Goal: Task Accomplishment & Management: Use online tool/utility

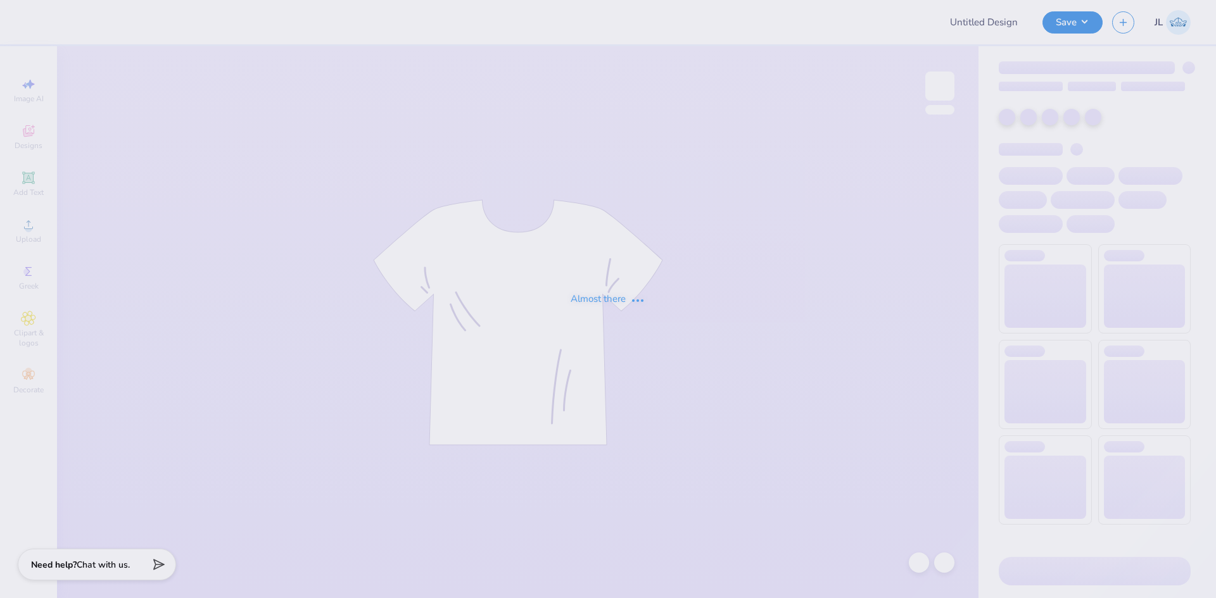
type input "Hips tee"
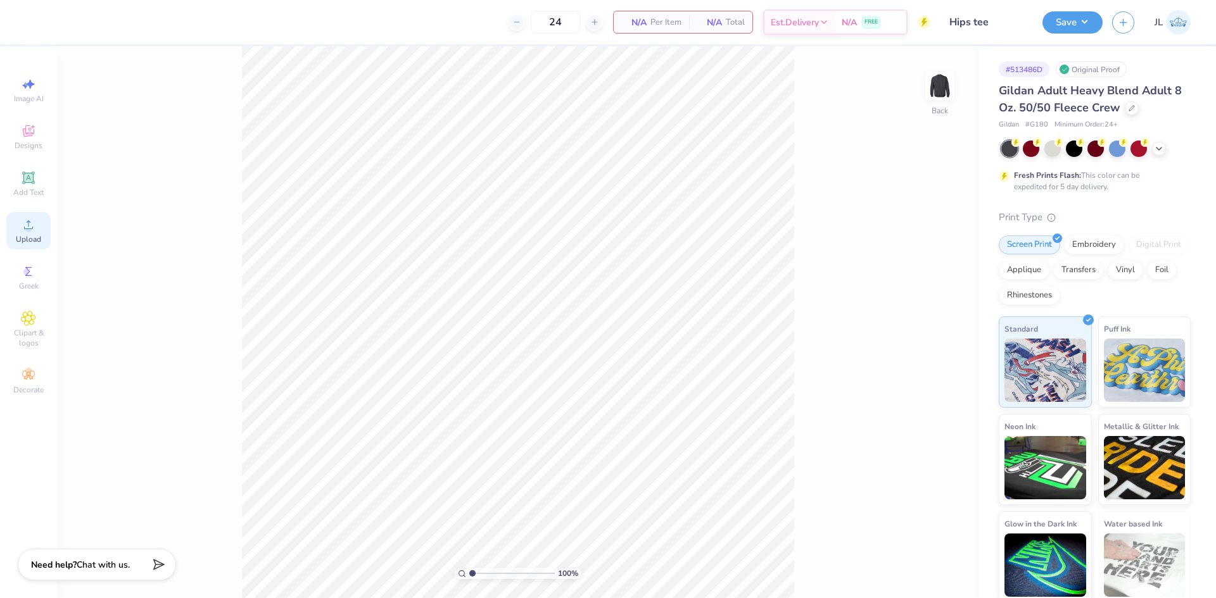
click at [34, 230] on icon at bounding box center [28, 224] width 15 height 15
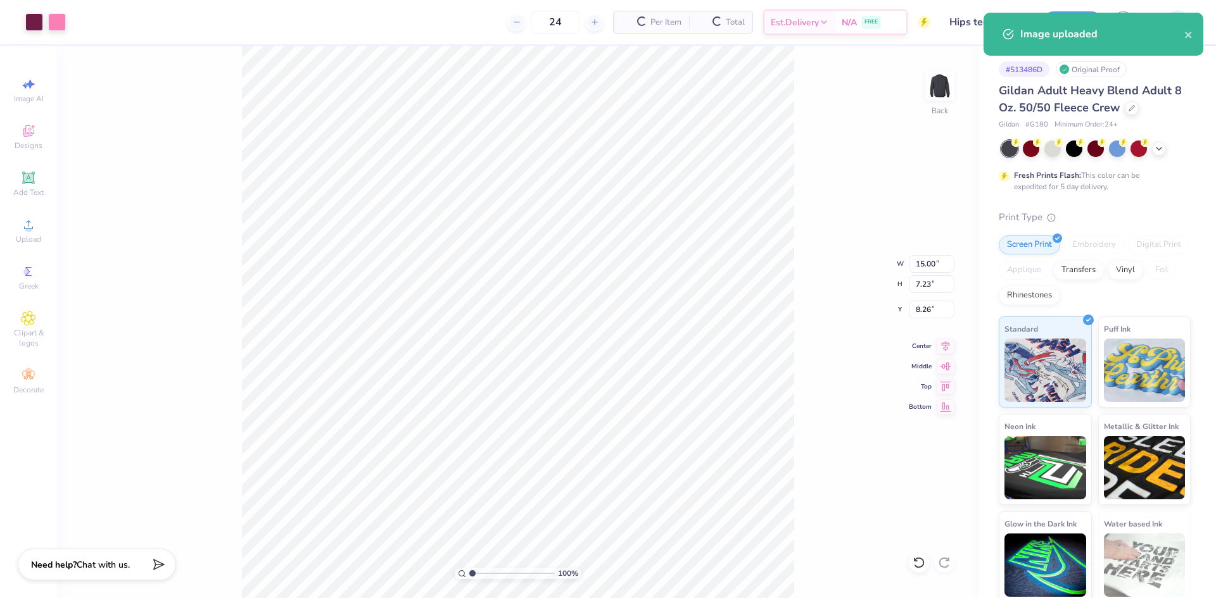
type input "4.18"
type input "11.96"
type input "5.76"
type input "5.65"
click at [926, 262] on input "11.96" at bounding box center [932, 264] width 46 height 18
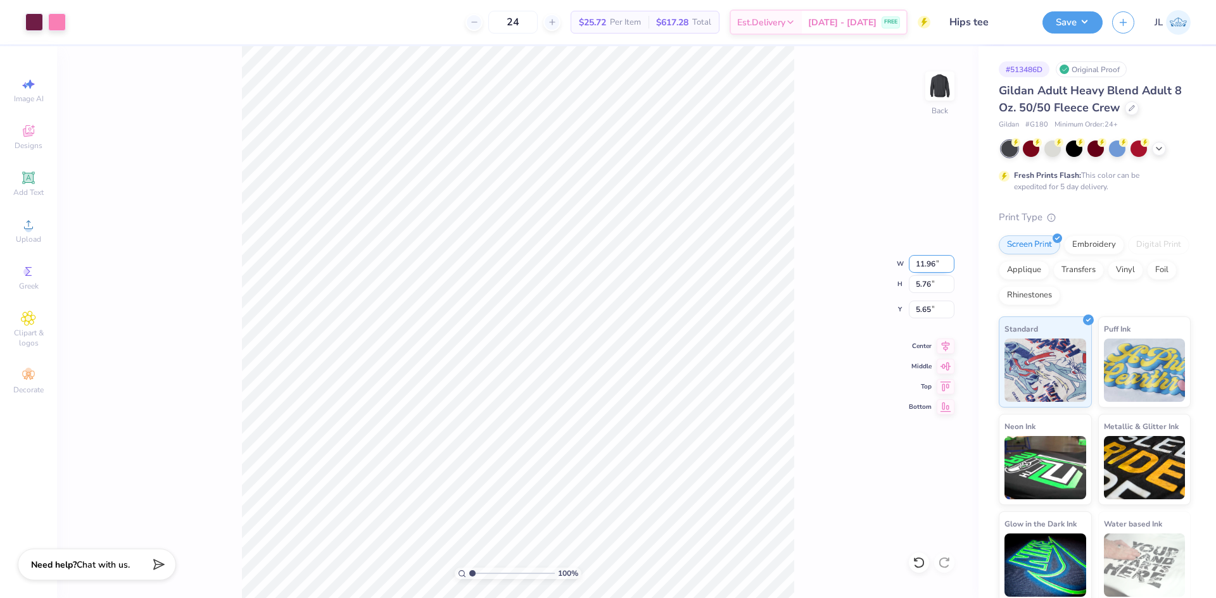
click at [926, 261] on input "11.96" at bounding box center [932, 264] width 46 height 18
type input "10.00"
type input "4.82"
type input "6.12"
click at [915, 264] on input "10.00" at bounding box center [932, 264] width 46 height 18
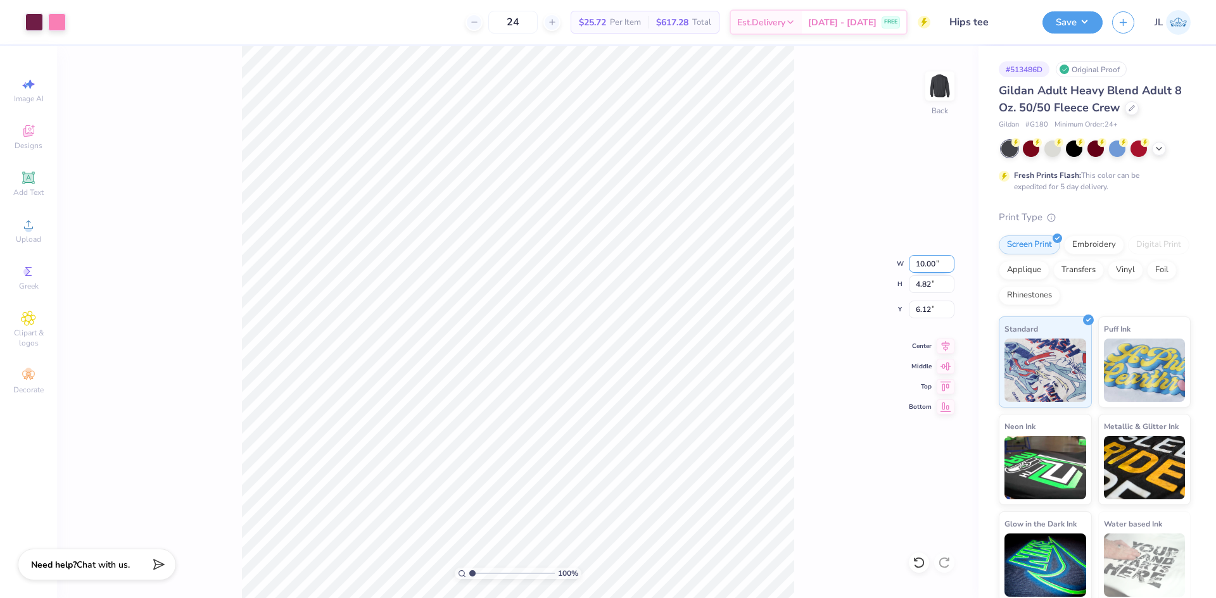
click at [915, 264] on input "10.00" at bounding box center [932, 264] width 46 height 18
type input "12.00"
type input "5.78"
click at [916, 306] on input "5.64" at bounding box center [932, 310] width 46 height 18
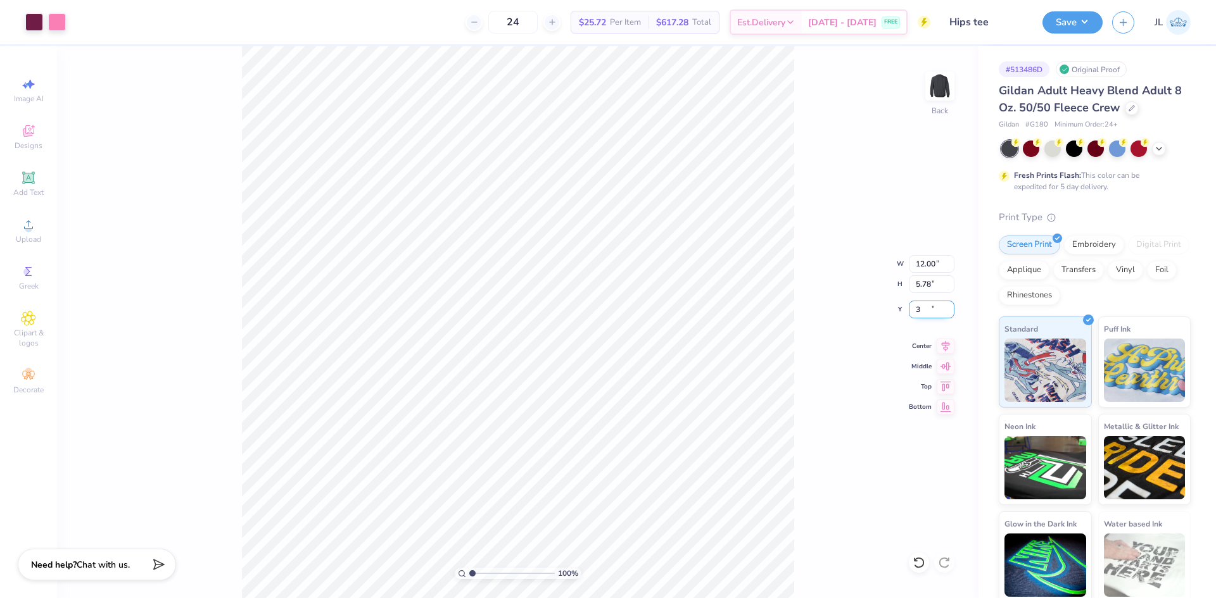
type input "3.00"
click at [938, 345] on icon at bounding box center [945, 344] width 18 height 15
click at [37, 23] on div at bounding box center [34, 21] width 18 height 18
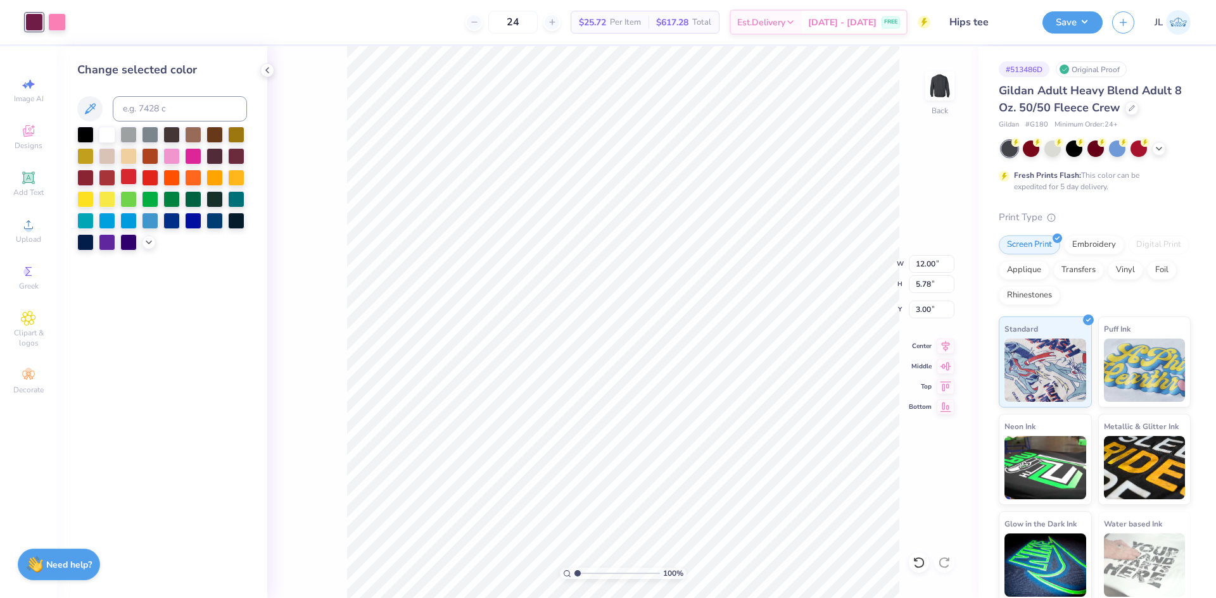
click at [127, 170] on div at bounding box center [128, 176] width 16 height 16
click at [106, 133] on div at bounding box center [107, 133] width 16 height 16
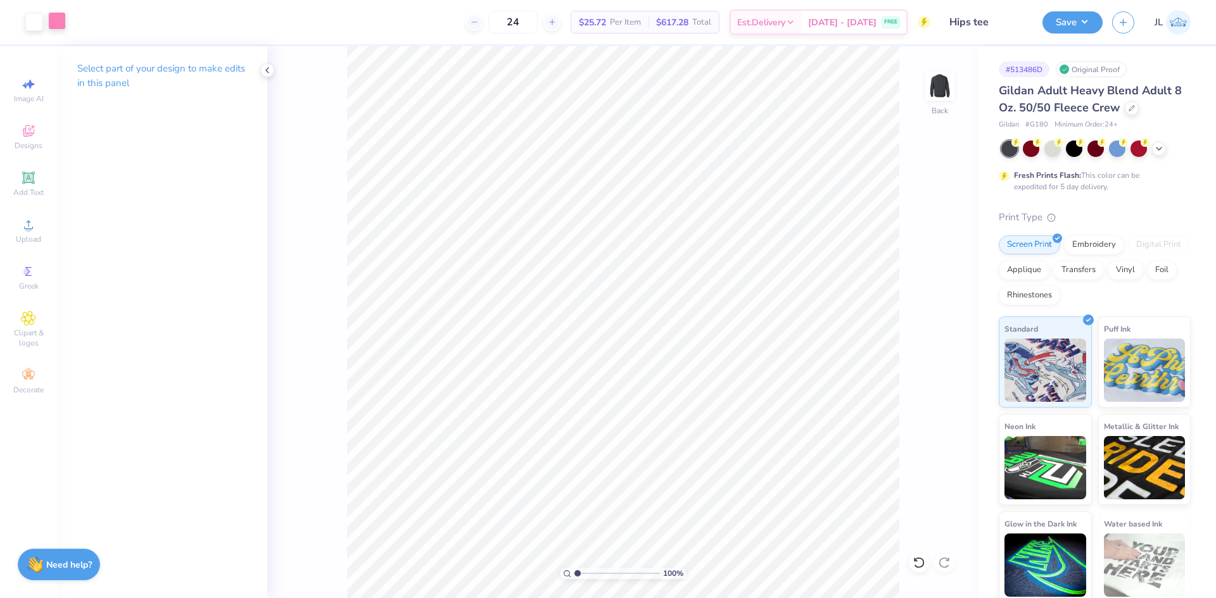
click at [58, 21] on div at bounding box center [57, 21] width 18 height 18
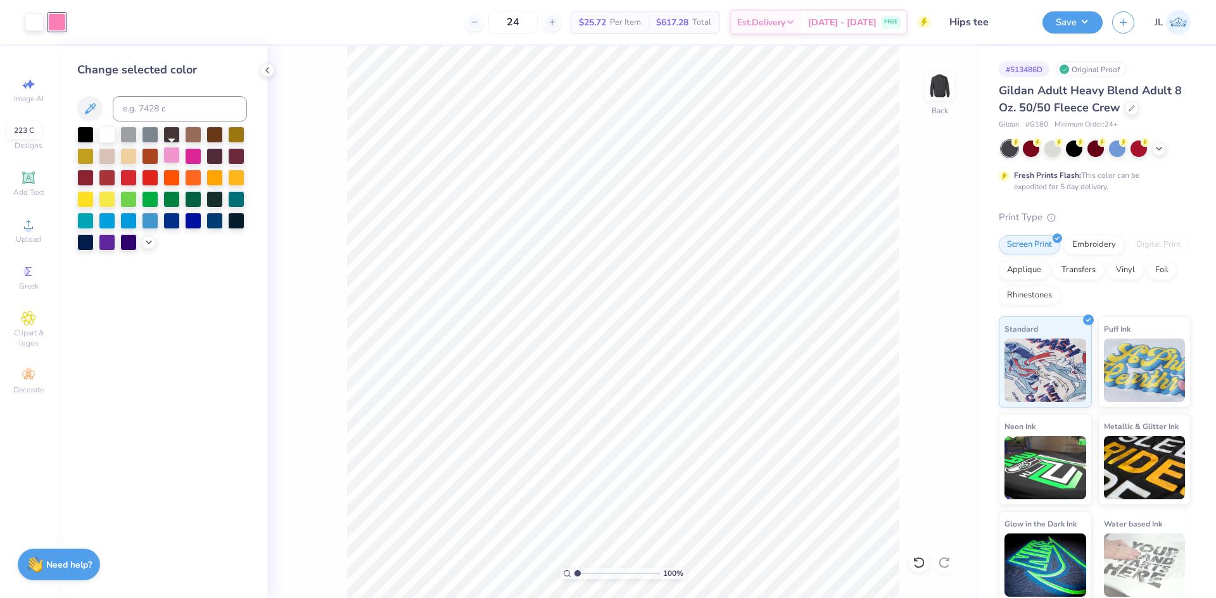
click at [168, 156] on div at bounding box center [171, 155] width 16 height 16
click at [105, 133] on div at bounding box center [107, 133] width 16 height 16
click at [86, 130] on div at bounding box center [85, 133] width 16 height 16
click at [58, 26] on div at bounding box center [57, 21] width 18 height 18
click at [189, 158] on div at bounding box center [193, 155] width 16 height 16
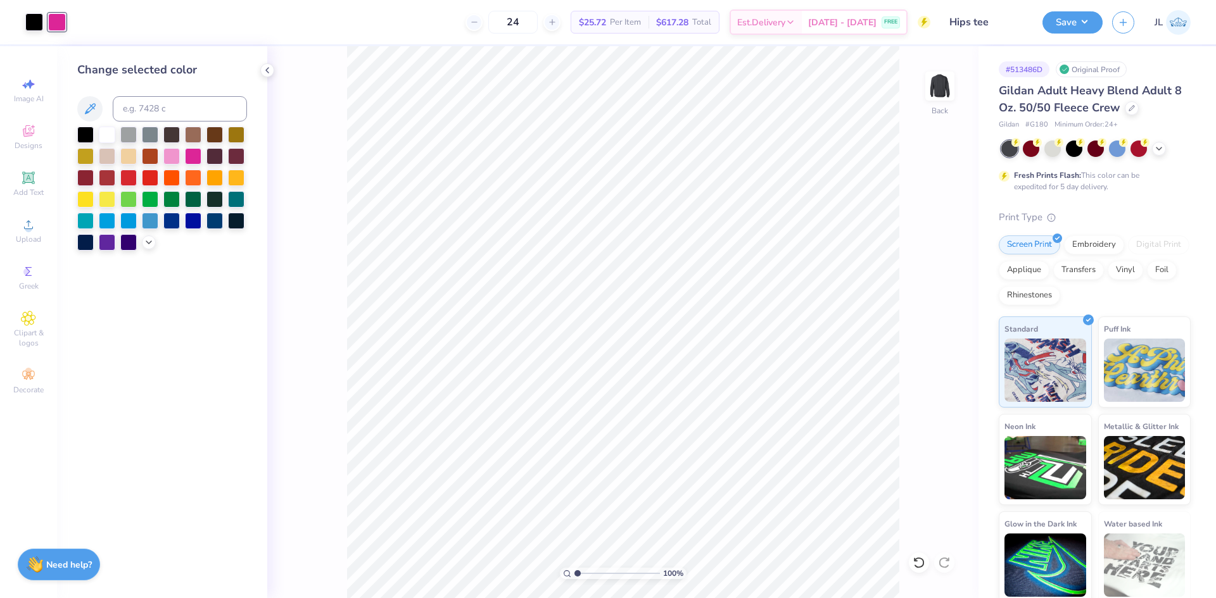
click at [337, 90] on div "100 % Back" at bounding box center [622, 322] width 711 height 552
click at [35, 29] on div at bounding box center [34, 21] width 18 height 18
click at [189, 220] on div at bounding box center [193, 219] width 16 height 16
click at [216, 220] on div at bounding box center [214, 219] width 16 height 16
click at [141, 240] on div at bounding box center [162, 189] width 170 height 124
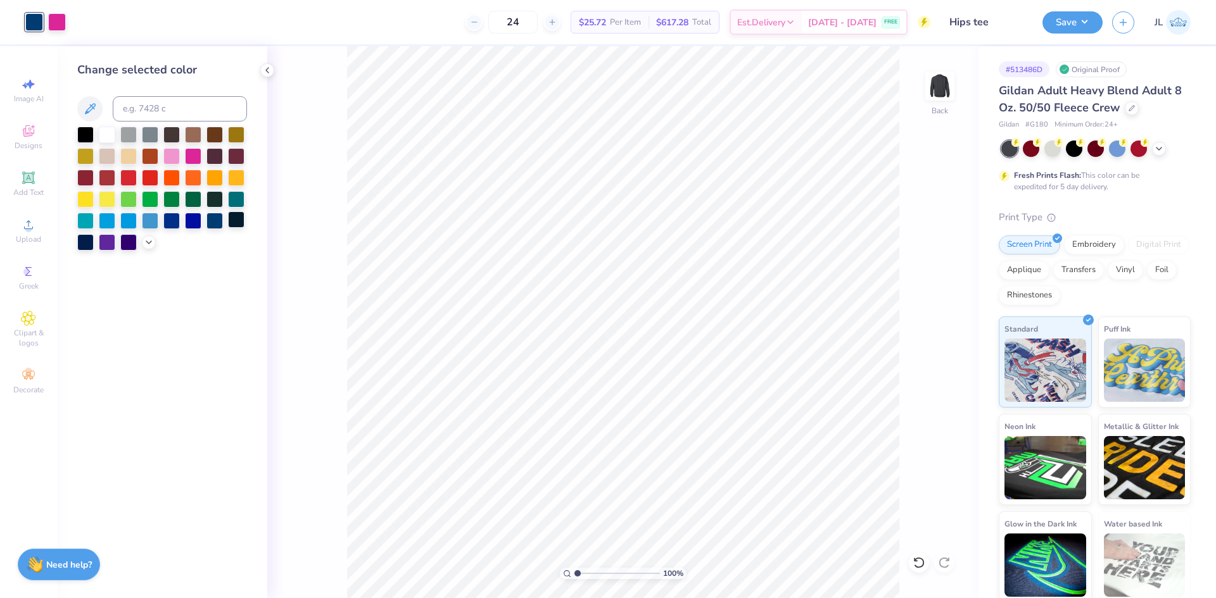
click at [233, 223] on div at bounding box center [236, 219] width 16 height 16
click at [141, 246] on div at bounding box center [162, 189] width 170 height 124
click at [85, 243] on div at bounding box center [85, 241] width 16 height 16
click at [238, 225] on div at bounding box center [236, 219] width 16 height 16
click at [172, 154] on div at bounding box center [171, 155] width 16 height 16
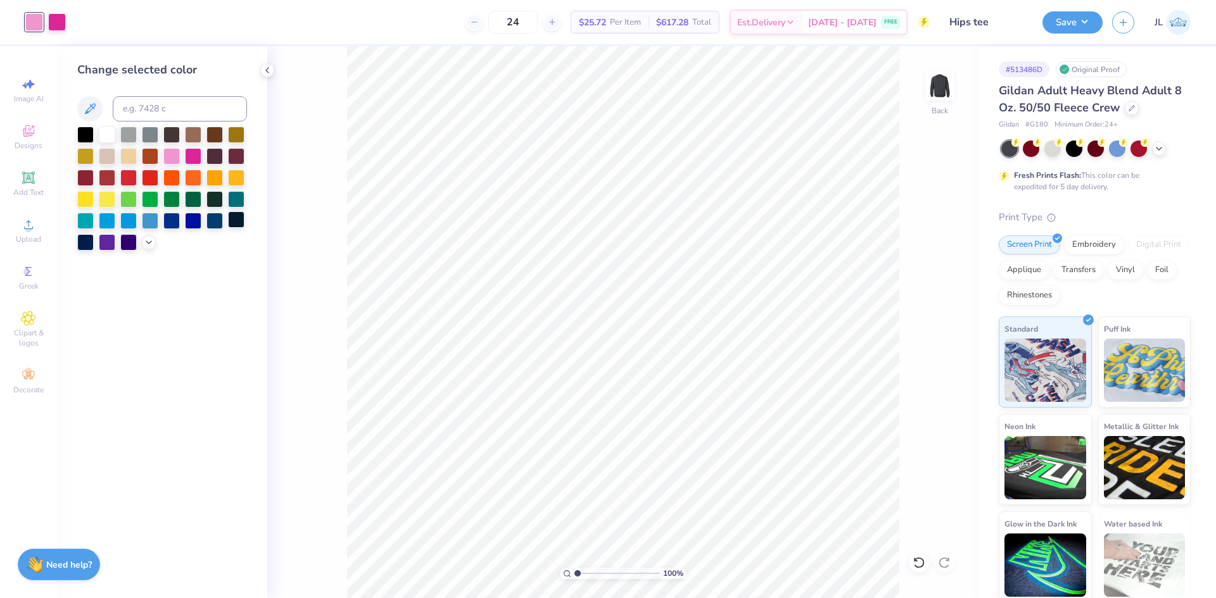
click at [239, 218] on div at bounding box center [236, 219] width 16 height 16
click at [60, 22] on div at bounding box center [57, 21] width 18 height 18
click at [174, 158] on div at bounding box center [171, 155] width 16 height 16
click at [342, 173] on div "100 % Back" at bounding box center [622, 322] width 711 height 552
click at [141, 243] on div at bounding box center [162, 189] width 170 height 124
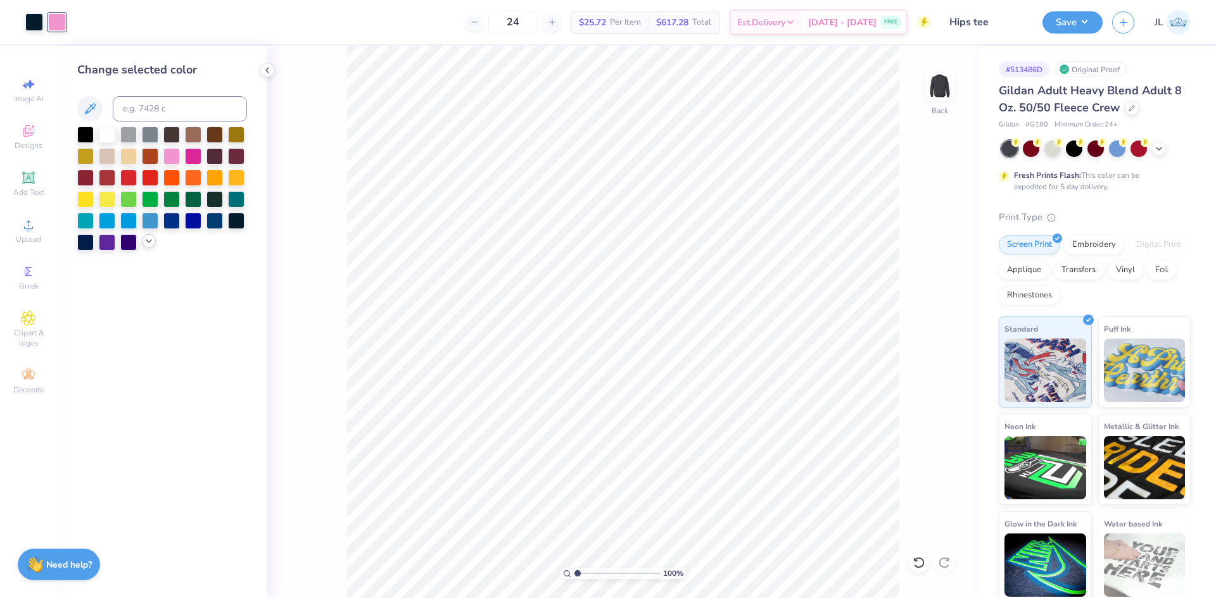
click at [150, 246] on icon at bounding box center [149, 241] width 10 height 10
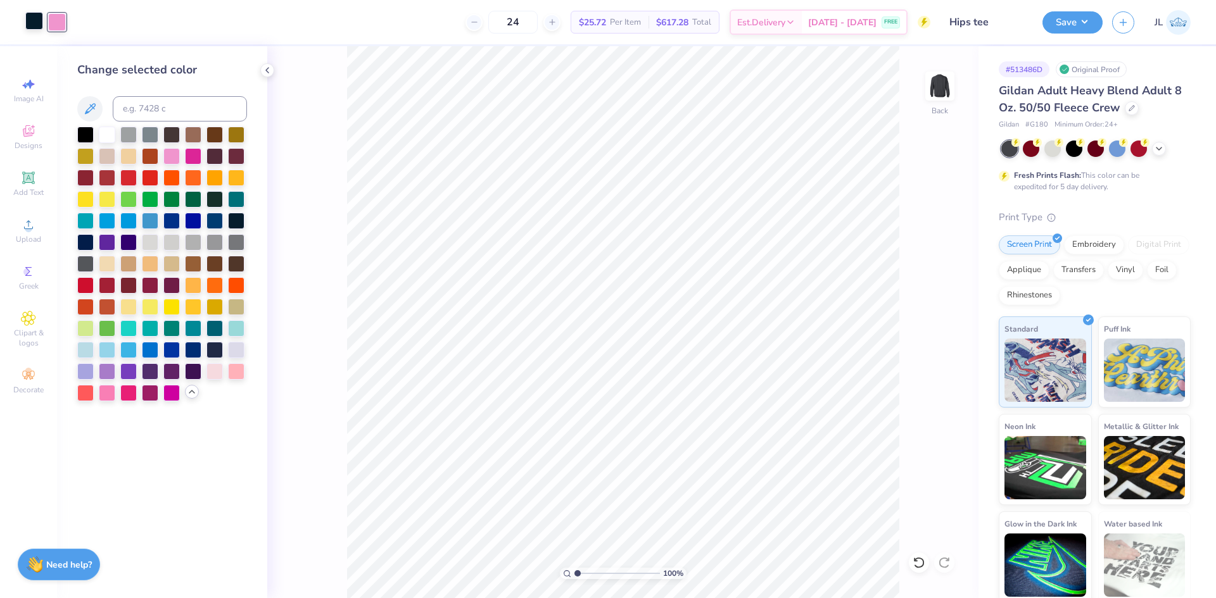
click at [34, 24] on div at bounding box center [34, 21] width 18 height 18
click at [240, 241] on div at bounding box center [236, 241] width 16 height 16
click at [214, 243] on div at bounding box center [214, 241] width 16 height 16
click at [168, 244] on div at bounding box center [171, 241] width 16 height 16
click at [53, 20] on div at bounding box center [57, 21] width 18 height 18
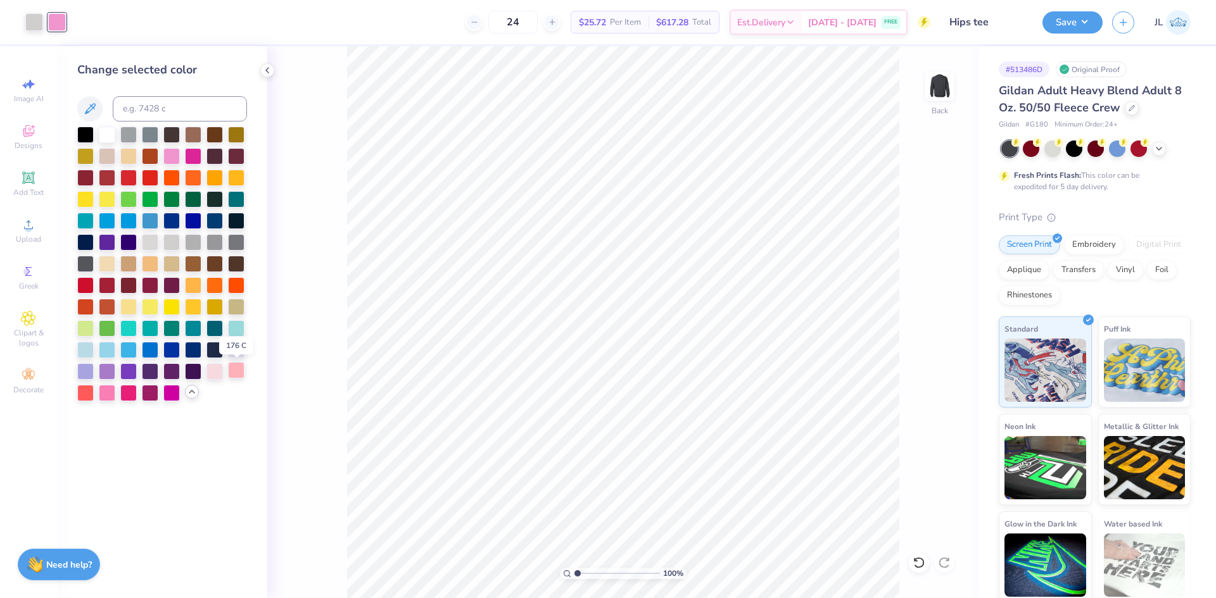
click at [234, 374] on div at bounding box center [236, 370] width 16 height 16
click at [134, 176] on div at bounding box center [128, 176] width 16 height 16
click at [152, 175] on div at bounding box center [150, 176] width 16 height 16
click at [175, 158] on div at bounding box center [171, 155] width 16 height 16
click at [192, 156] on div at bounding box center [193, 155] width 16 height 16
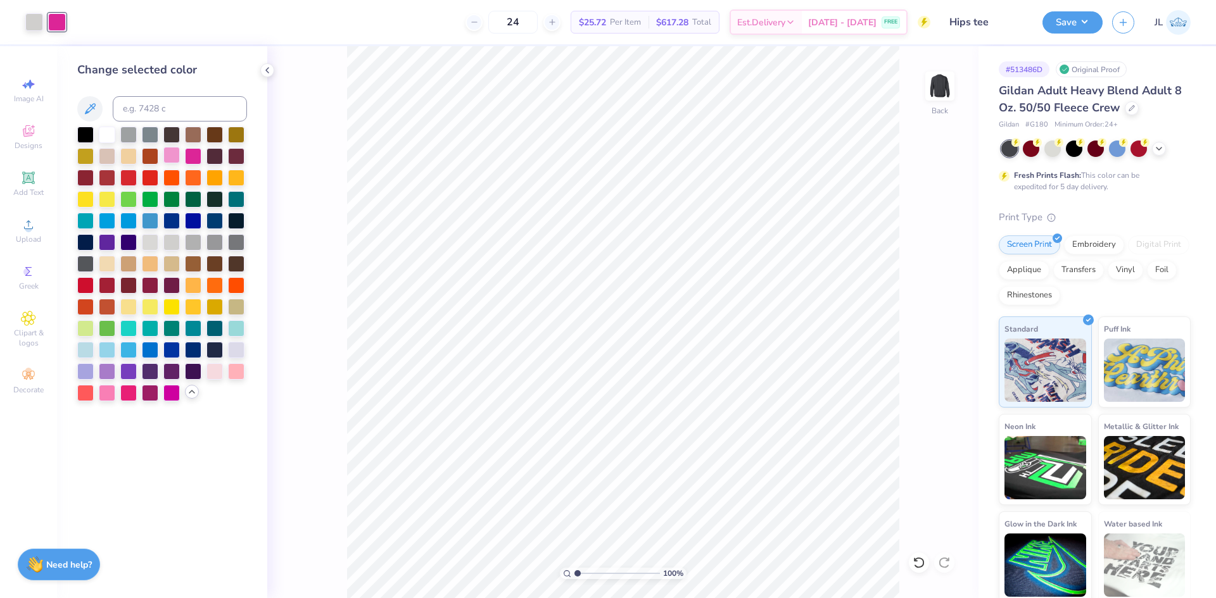
click at [175, 157] on div at bounding box center [171, 155] width 16 height 16
click at [212, 372] on div at bounding box center [214, 370] width 16 height 16
click at [239, 374] on div at bounding box center [236, 370] width 16 height 16
click at [107, 392] on div at bounding box center [107, 392] width 16 height 16
click at [102, 194] on div at bounding box center [107, 198] width 16 height 16
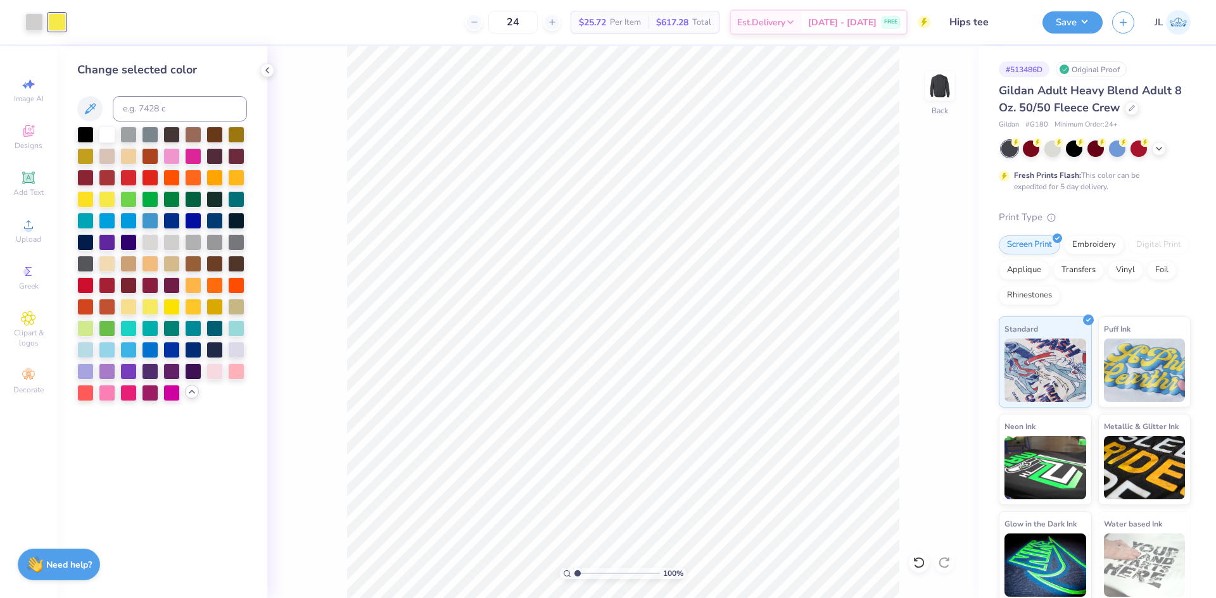
click at [337, 204] on div "100 % Back" at bounding box center [622, 322] width 711 height 552
click at [35, 25] on div at bounding box center [34, 21] width 18 height 18
click at [101, 133] on div at bounding box center [107, 133] width 16 height 16
click at [325, 194] on div "100 % Back" at bounding box center [622, 322] width 711 height 552
click at [104, 206] on div at bounding box center [107, 198] width 16 height 16
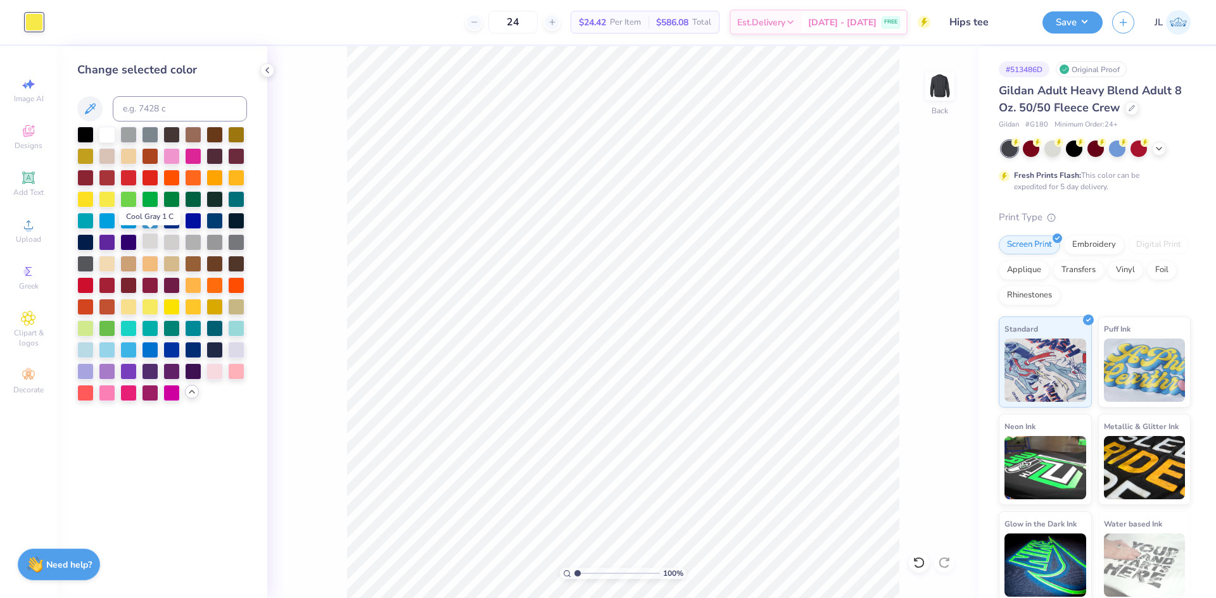
click at [153, 244] on div at bounding box center [150, 241] width 16 height 16
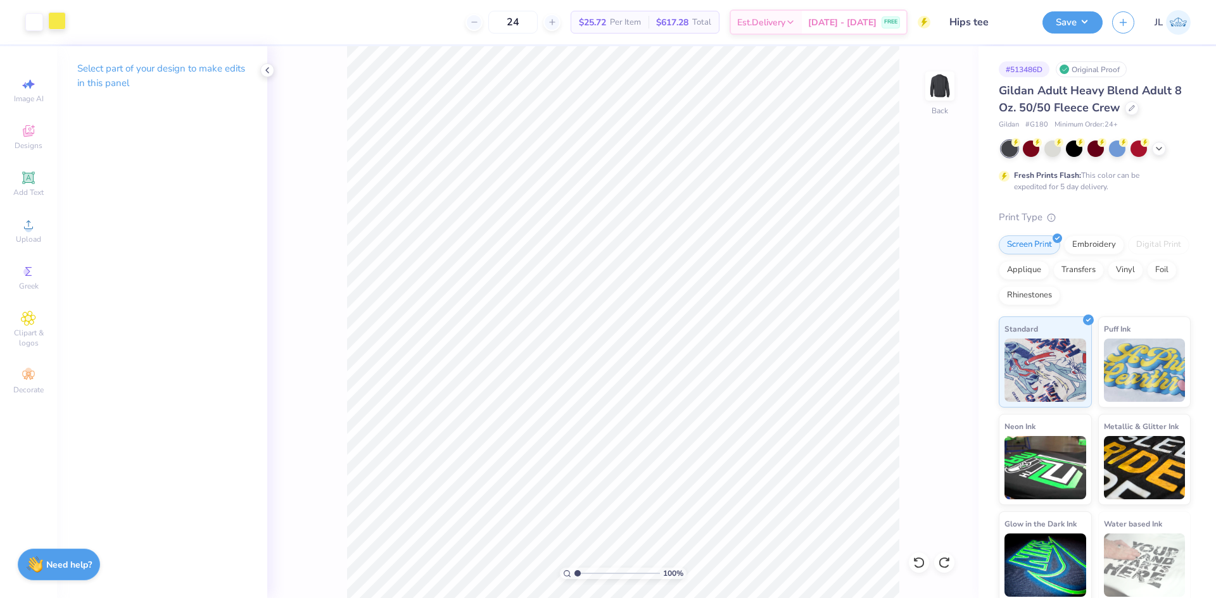
click at [58, 25] on div at bounding box center [57, 21] width 18 height 18
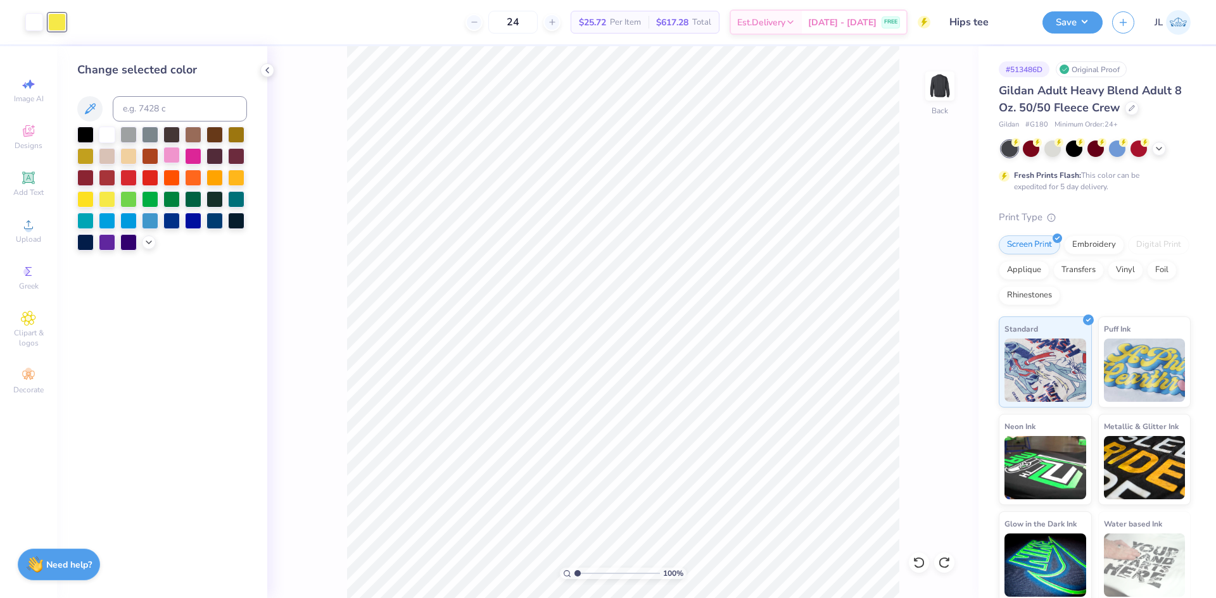
click at [175, 157] on div at bounding box center [171, 155] width 16 height 16
click at [34, 23] on div at bounding box center [34, 21] width 18 height 18
click at [91, 135] on div at bounding box center [85, 133] width 16 height 16
click at [241, 221] on div at bounding box center [236, 219] width 16 height 16
click at [147, 242] on icon at bounding box center [149, 241] width 10 height 10
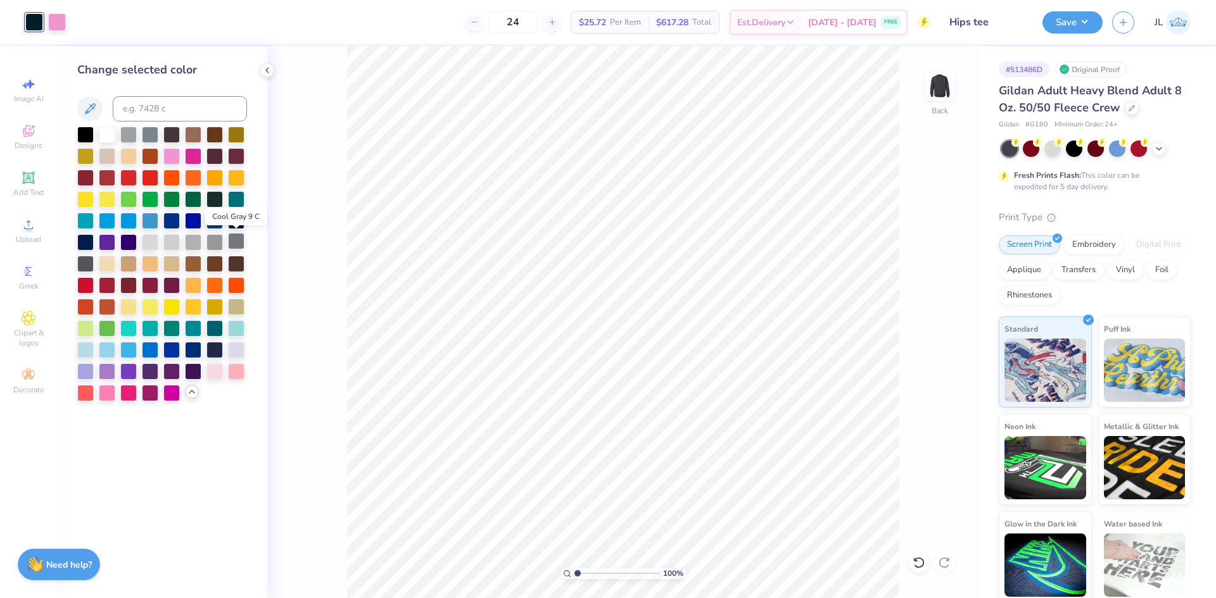
click at [242, 242] on div at bounding box center [236, 241] width 16 height 16
click at [86, 263] on div at bounding box center [85, 263] width 16 height 16
click at [175, 305] on div at bounding box center [171, 306] width 16 height 16
click at [127, 310] on div at bounding box center [128, 306] width 16 height 16
click at [110, 308] on div at bounding box center [107, 306] width 16 height 16
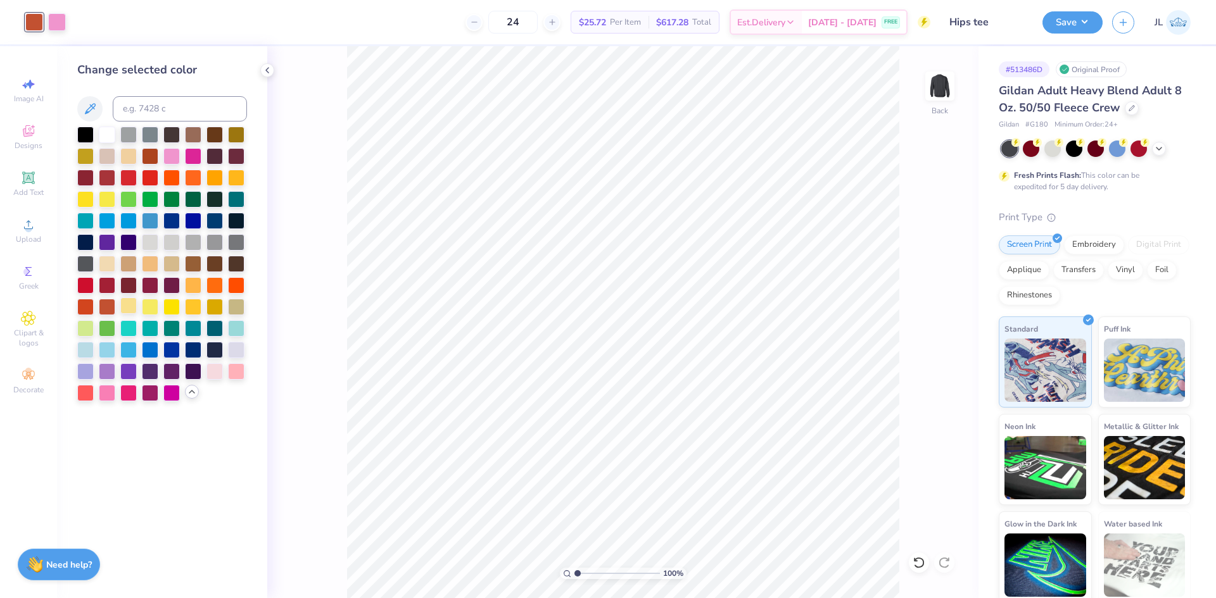
click at [137, 308] on div at bounding box center [128, 306] width 16 height 16
click at [229, 353] on div at bounding box center [236, 349] width 16 height 16
click at [103, 134] on div at bounding box center [107, 133] width 16 height 16
click at [56, 25] on div at bounding box center [57, 21] width 18 height 18
click at [197, 158] on div at bounding box center [193, 155] width 16 height 16
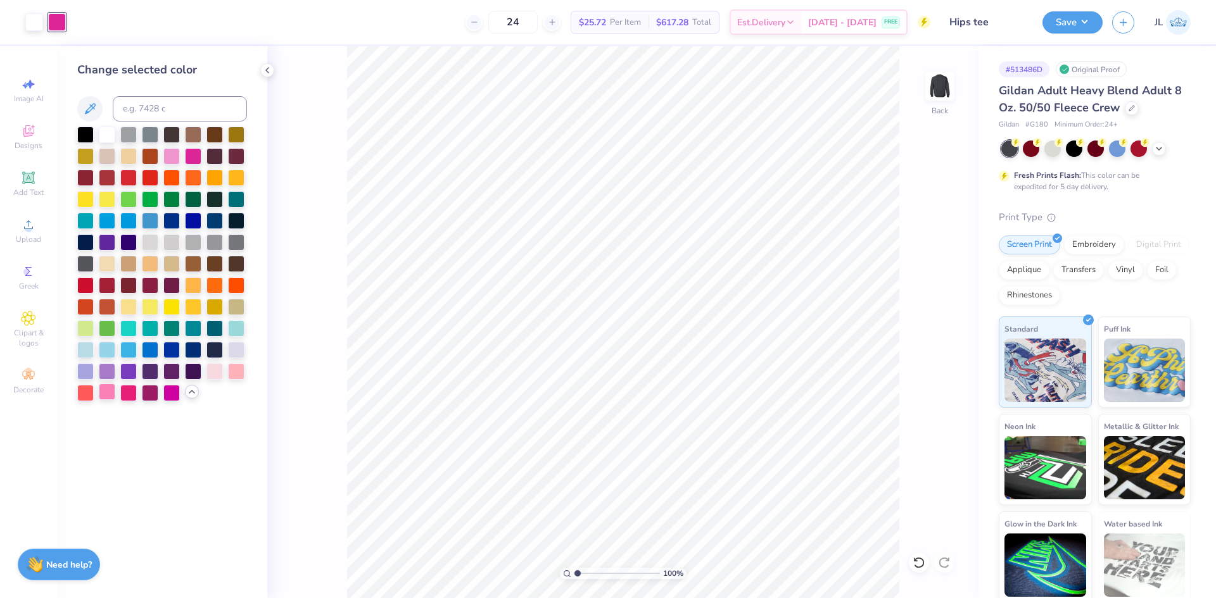
click at [106, 393] on div at bounding box center [107, 392] width 16 height 16
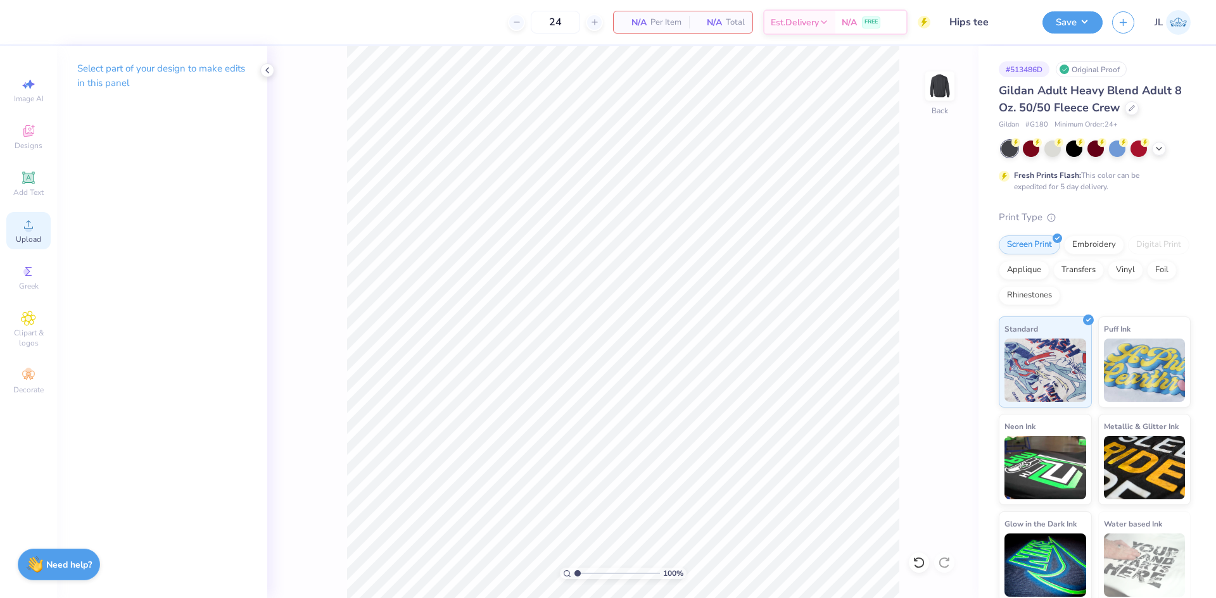
click at [24, 232] on div "Upload" at bounding box center [28, 230] width 44 height 37
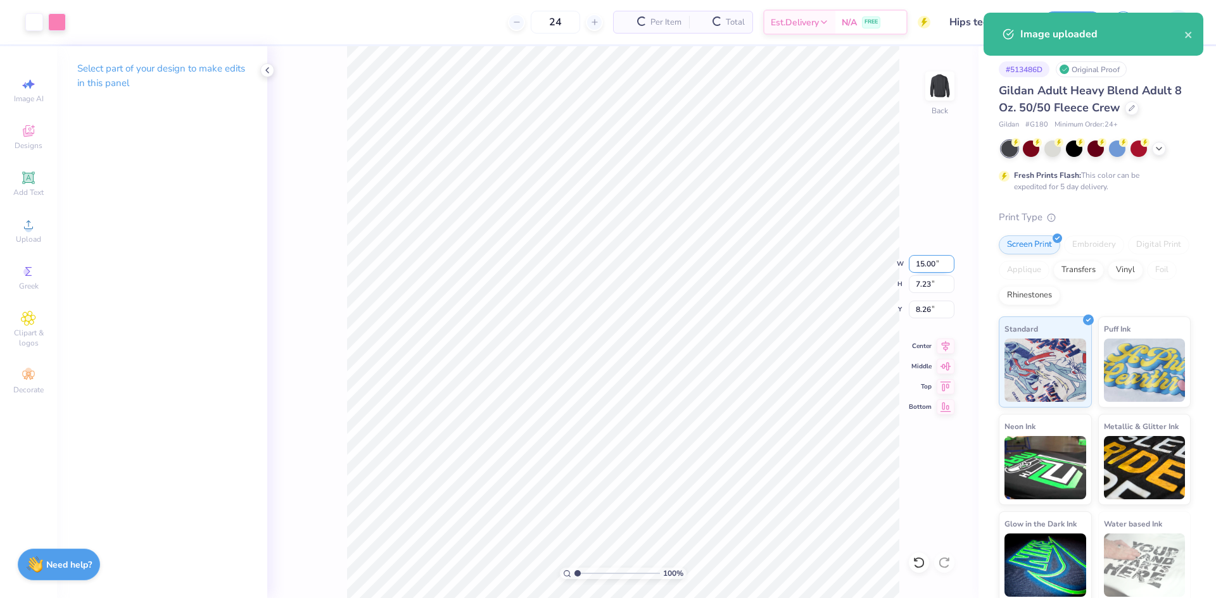
click at [919, 265] on input "15.00" at bounding box center [932, 264] width 46 height 18
type input "12.00"
type input "5.78"
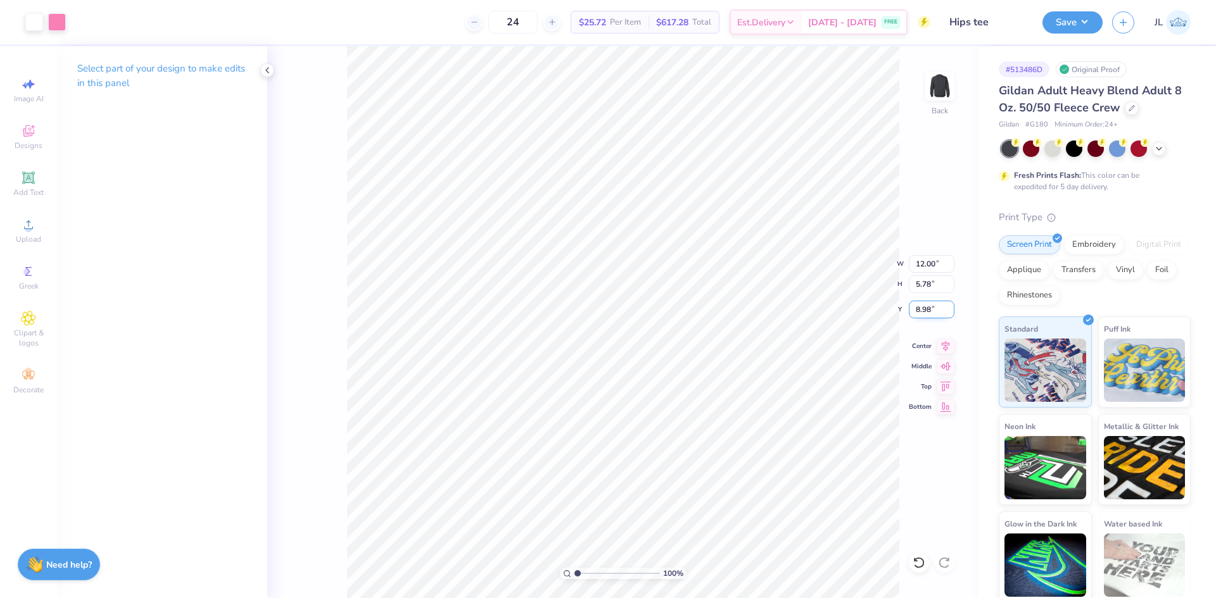
click at [917, 310] on input "8.98" at bounding box center [932, 310] width 46 height 18
type input "3.00"
click at [33, 21] on div at bounding box center [34, 21] width 18 height 18
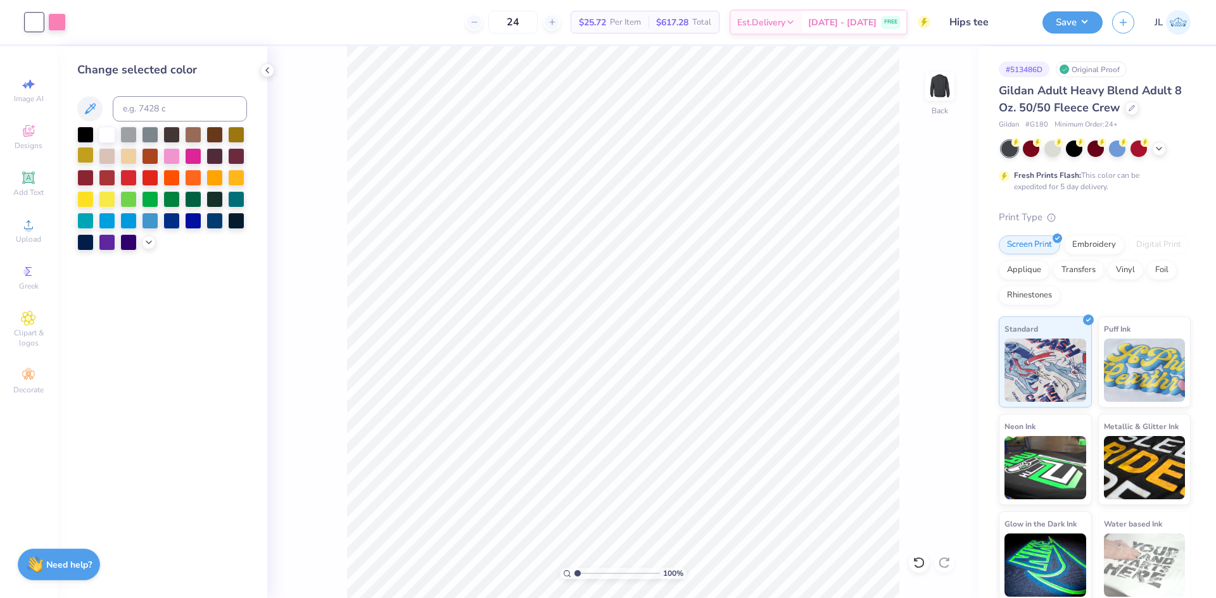
click at [89, 156] on div at bounding box center [85, 155] width 16 height 16
click at [153, 133] on div at bounding box center [150, 133] width 16 height 16
click at [129, 137] on div at bounding box center [128, 133] width 16 height 16
click at [108, 135] on div at bounding box center [107, 133] width 16 height 16
click at [123, 134] on div at bounding box center [128, 133] width 16 height 16
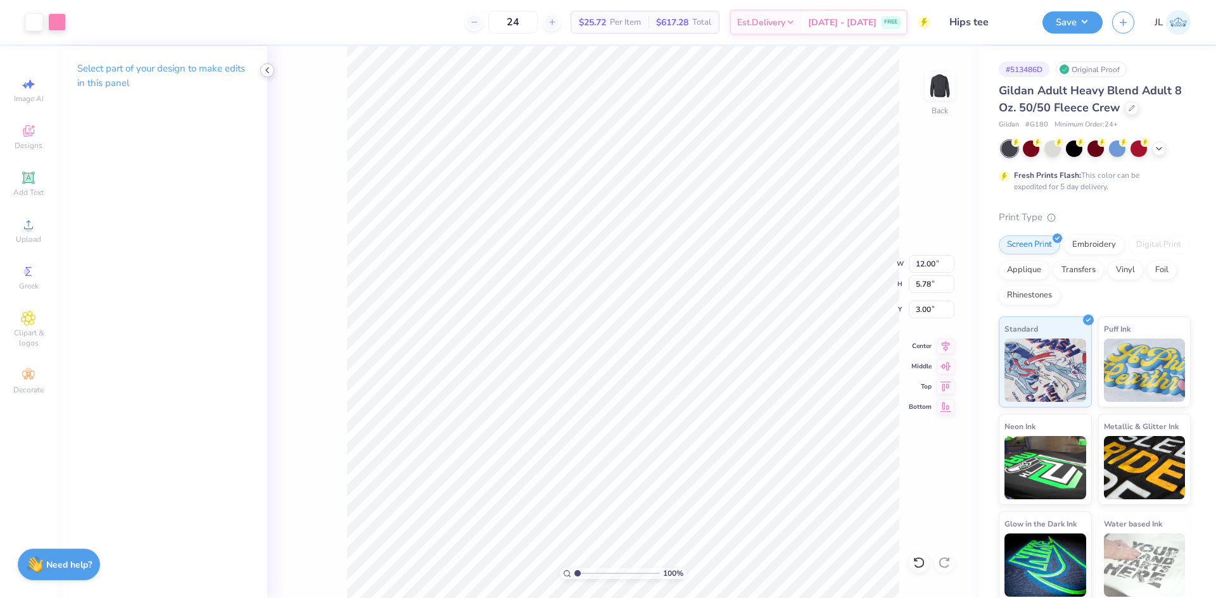
click at [265, 72] on icon at bounding box center [267, 70] width 10 height 10
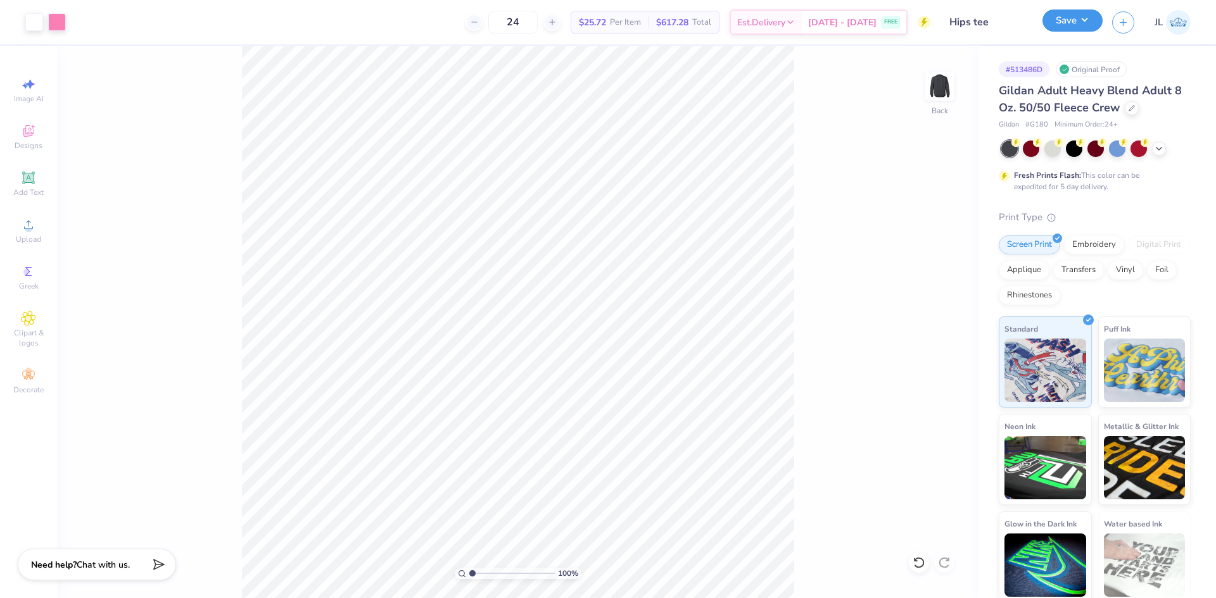
click at [1087, 20] on button "Save" at bounding box center [1072, 20] width 60 height 22
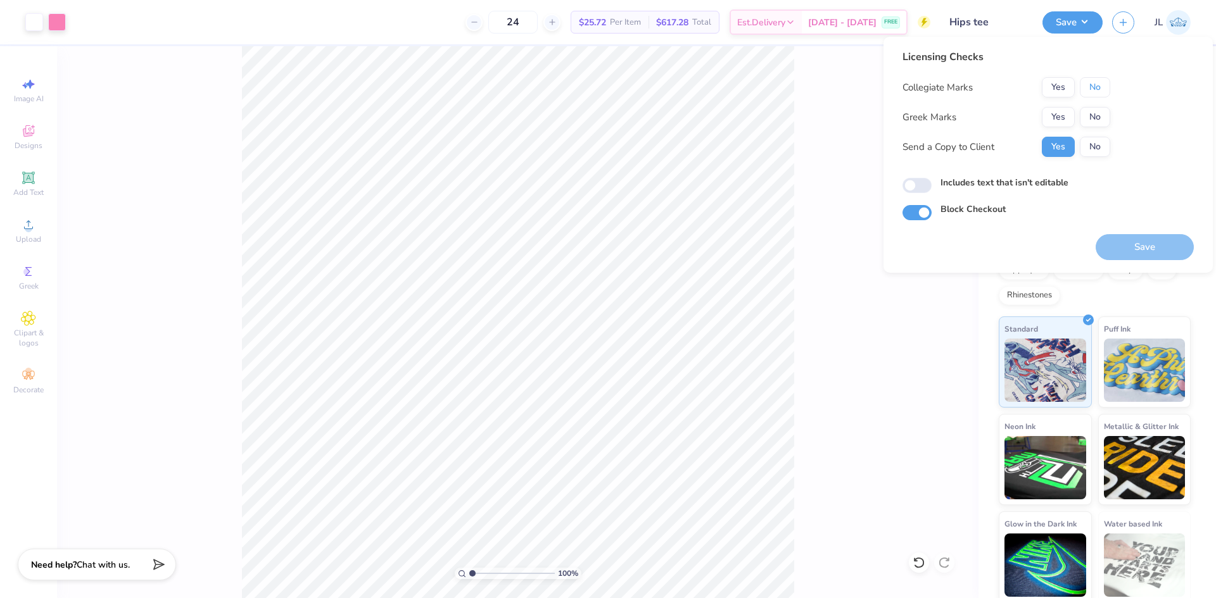
drag, startPoint x: 1098, startPoint y: 93, endPoint x: 1100, endPoint y: 103, distance: 10.3
click at [1099, 93] on button "No" at bounding box center [1095, 87] width 30 height 20
click at [1099, 122] on button "No" at bounding box center [1095, 117] width 30 height 20
click at [1119, 249] on button "Save" at bounding box center [1144, 247] width 98 height 26
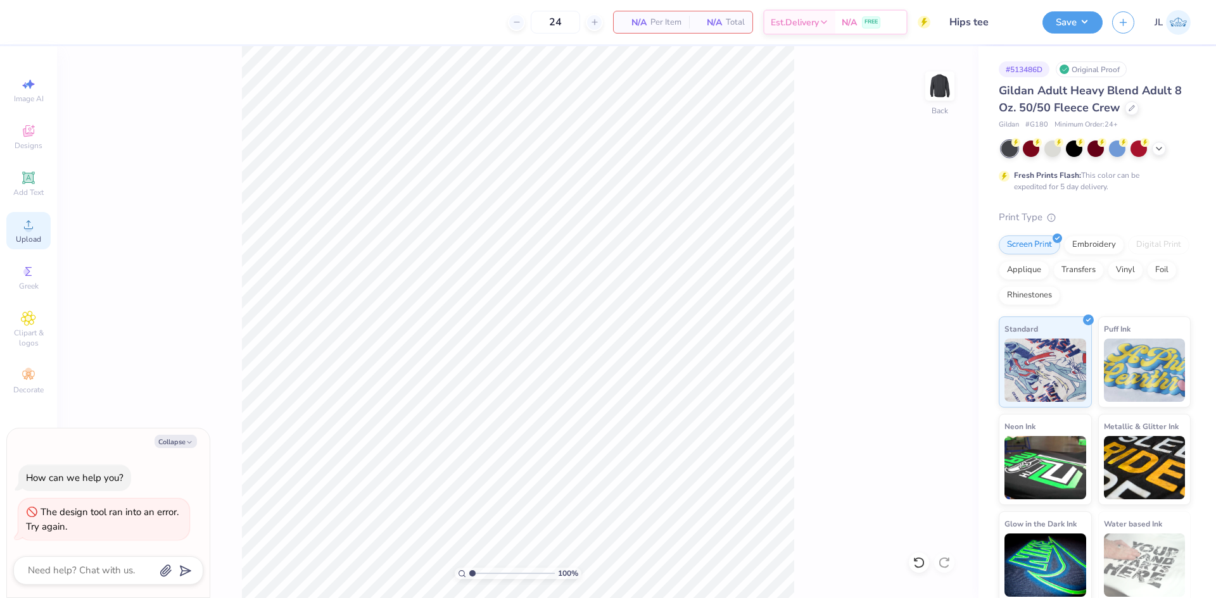
click at [31, 237] on span "Upload" at bounding box center [28, 239] width 25 height 10
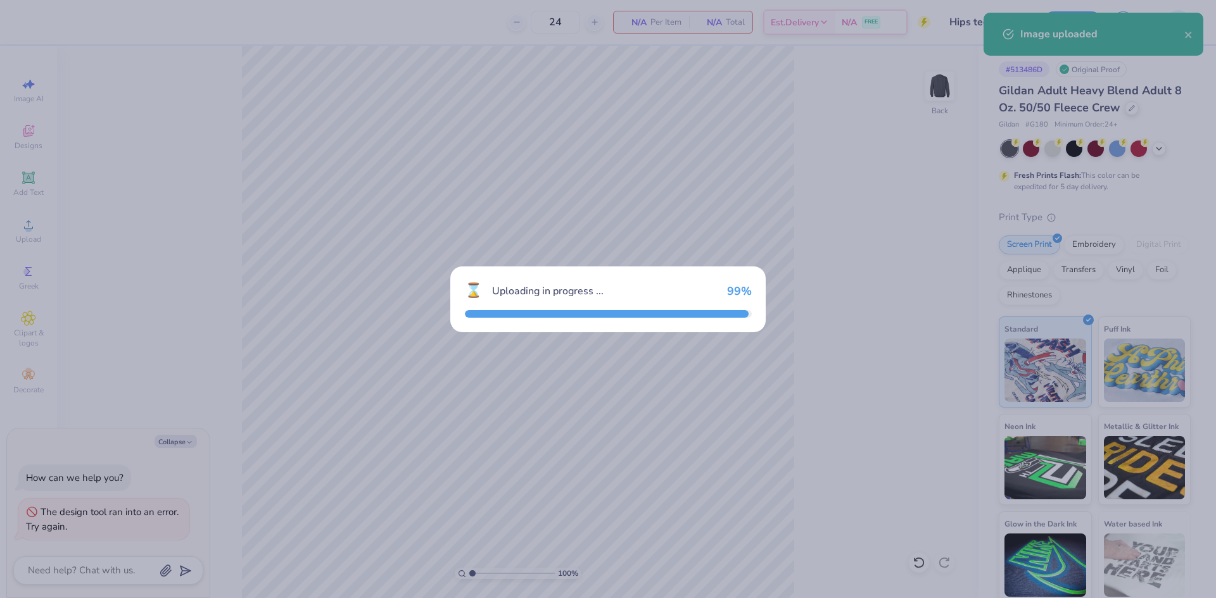
type textarea "x"
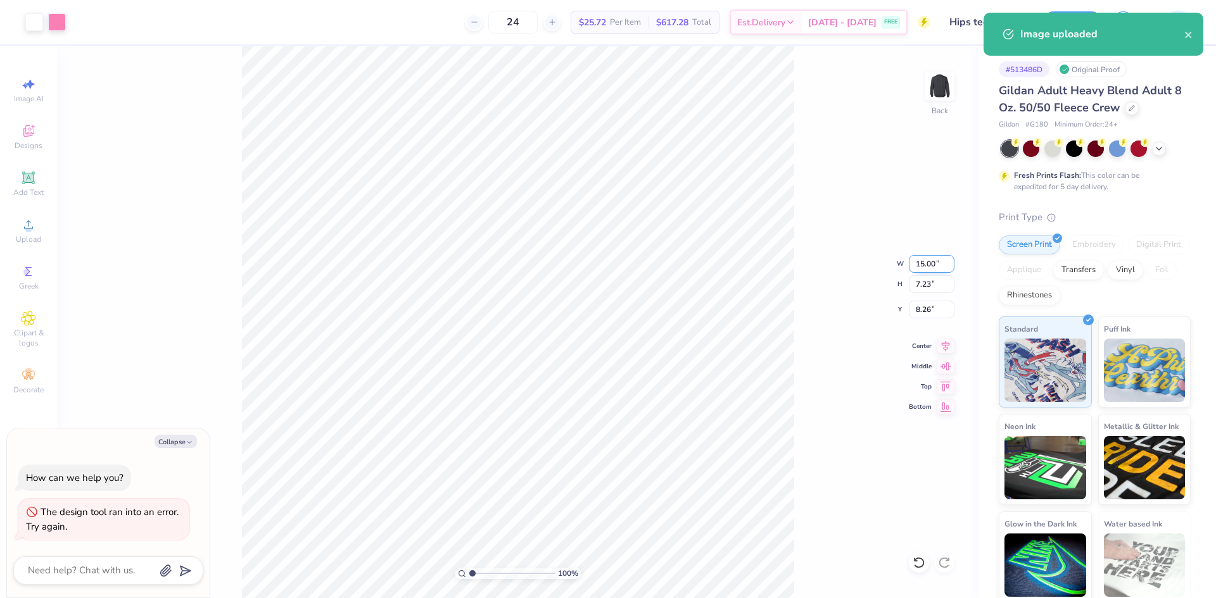
click at [924, 262] on input "15.00" at bounding box center [932, 264] width 46 height 18
type input "12"
type textarea "x"
type input "12.00"
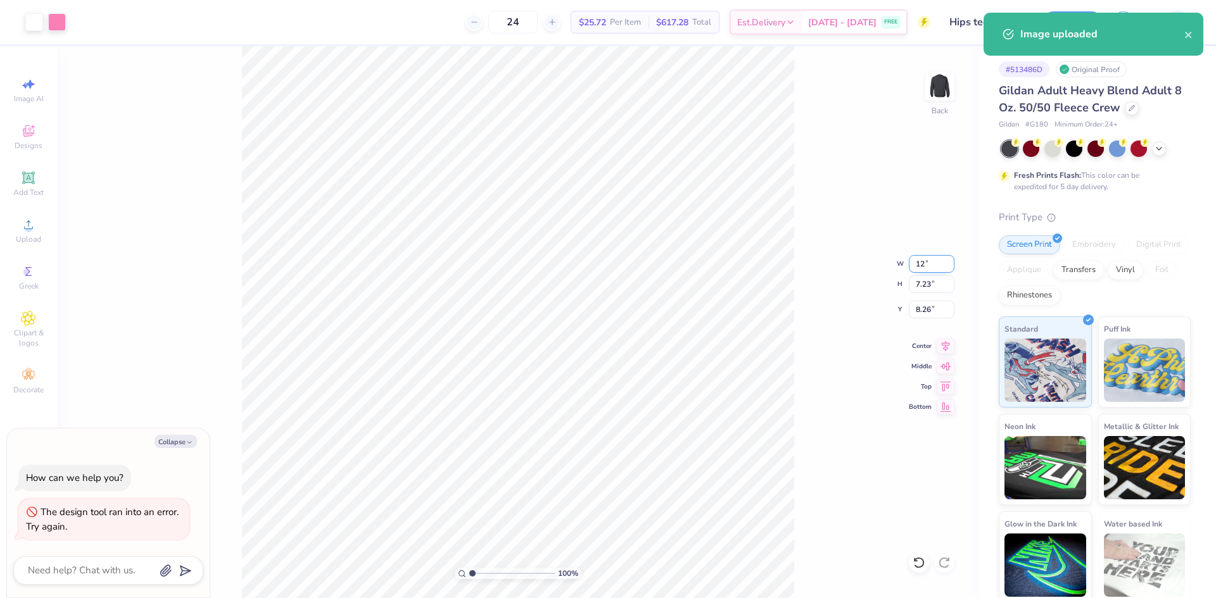
type input "5.78"
type input "8.98"
type textarea "x"
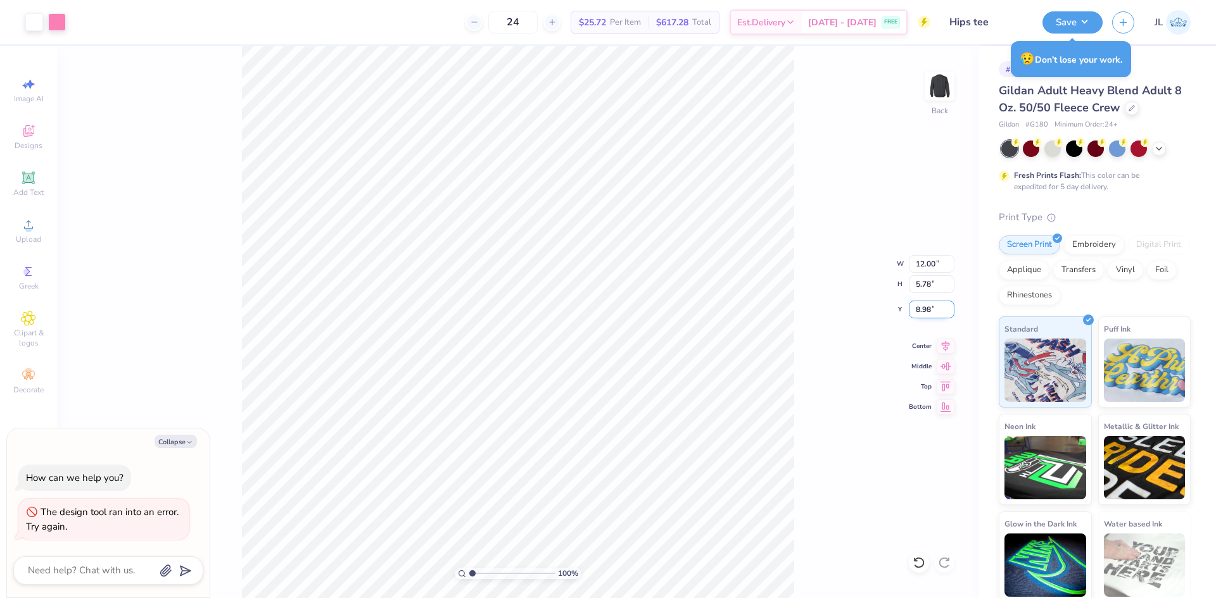
click at [924, 313] on input "8.98" at bounding box center [932, 310] width 46 height 18
click at [923, 313] on input "8.98" at bounding box center [932, 310] width 46 height 18
type input "3"
type textarea "x"
type input "3.00"
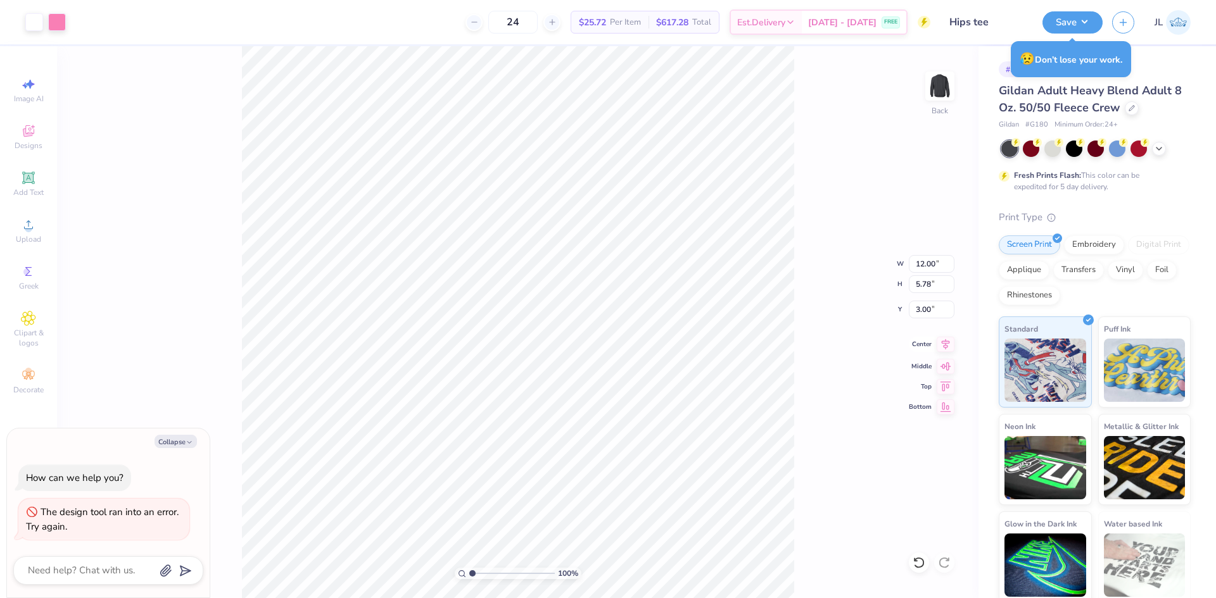
click at [938, 349] on icon at bounding box center [945, 344] width 18 height 15
click at [1088, 20] on button "Save" at bounding box center [1072, 20] width 60 height 22
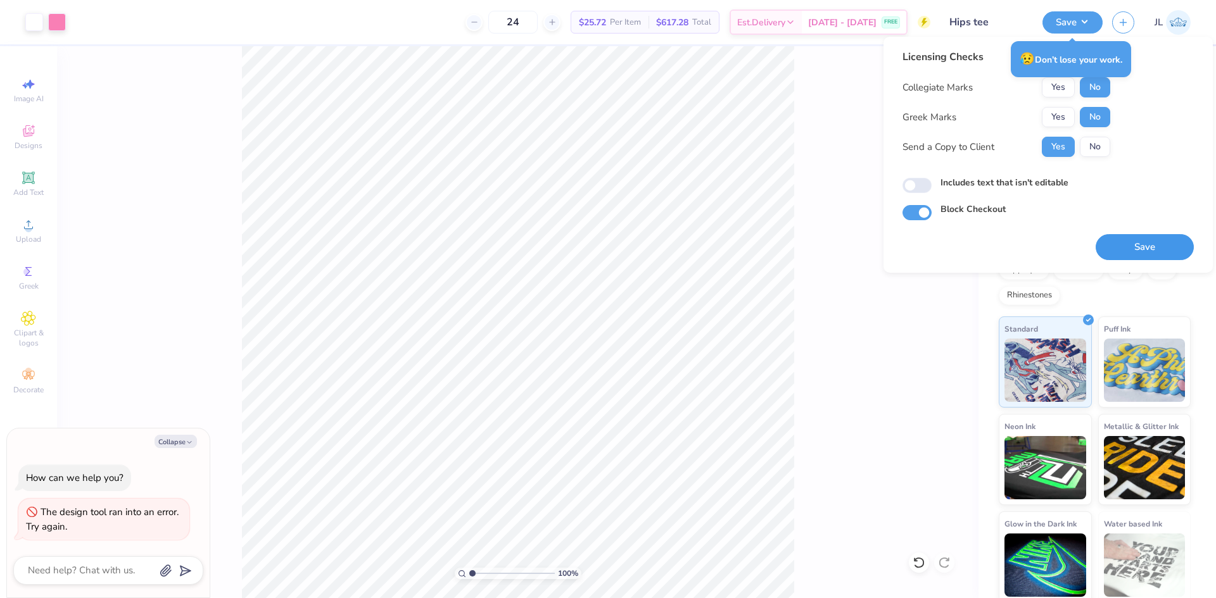
click at [1162, 244] on button "Save" at bounding box center [1144, 247] width 98 height 26
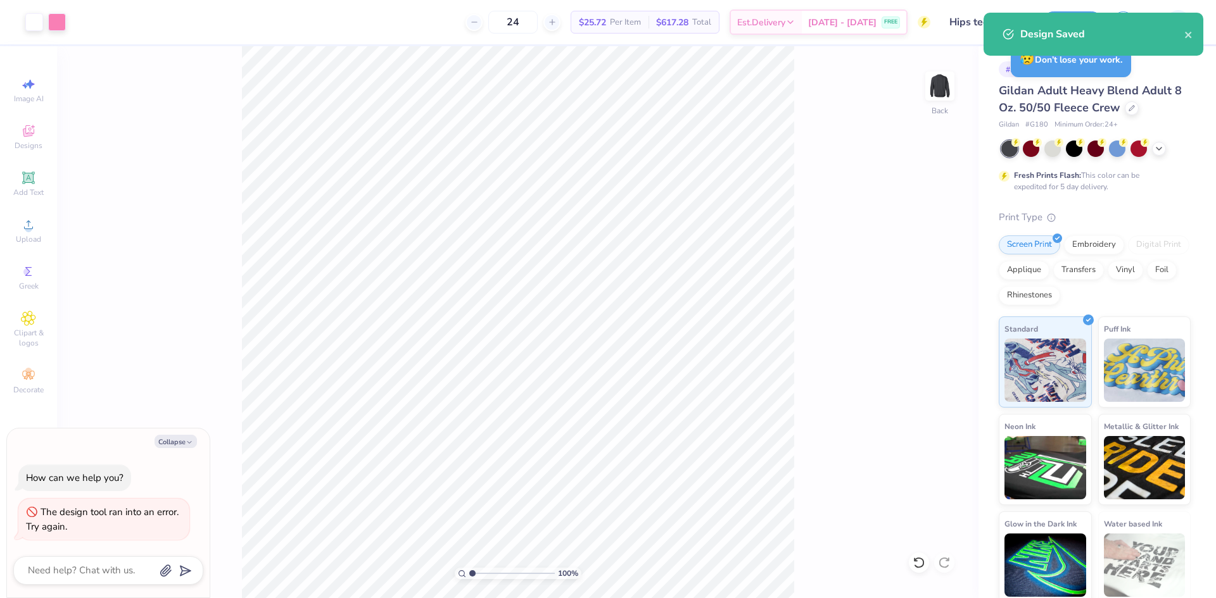
type textarea "x"
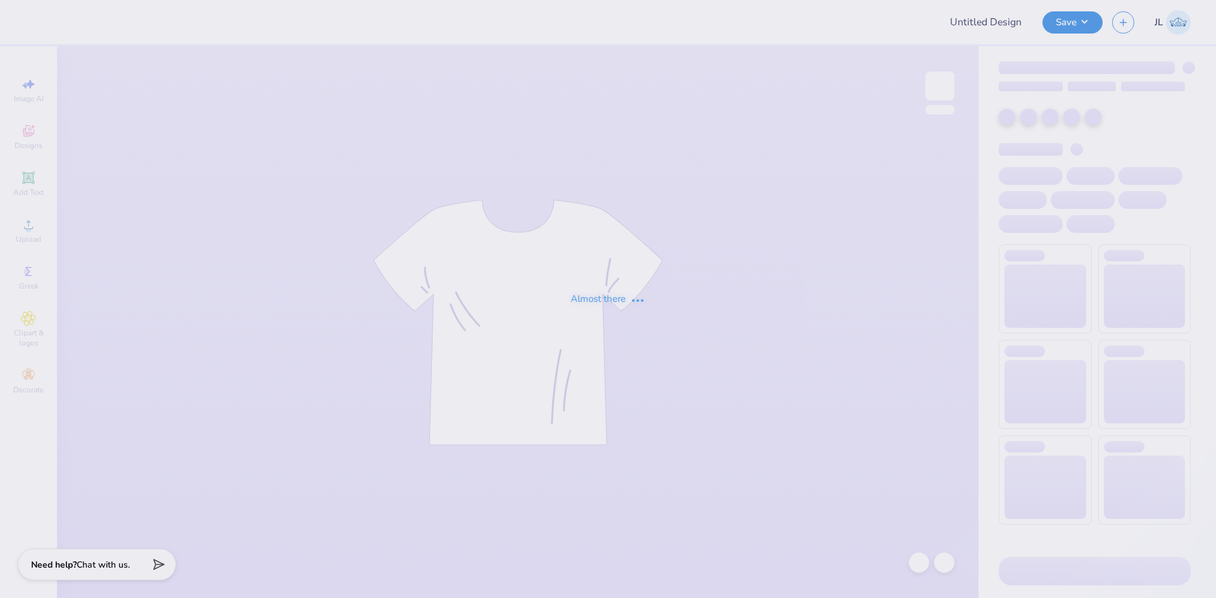
type input "SpotMe Tees"
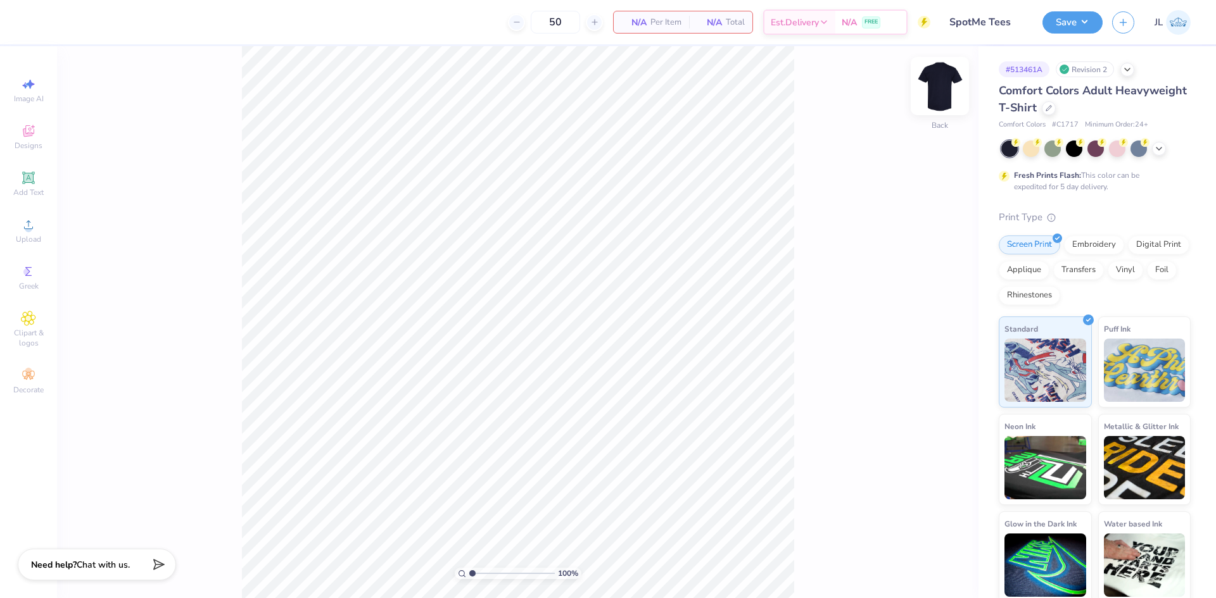
click at [932, 86] on img at bounding box center [939, 86] width 51 height 51
click at [35, 227] on icon at bounding box center [28, 224] width 15 height 15
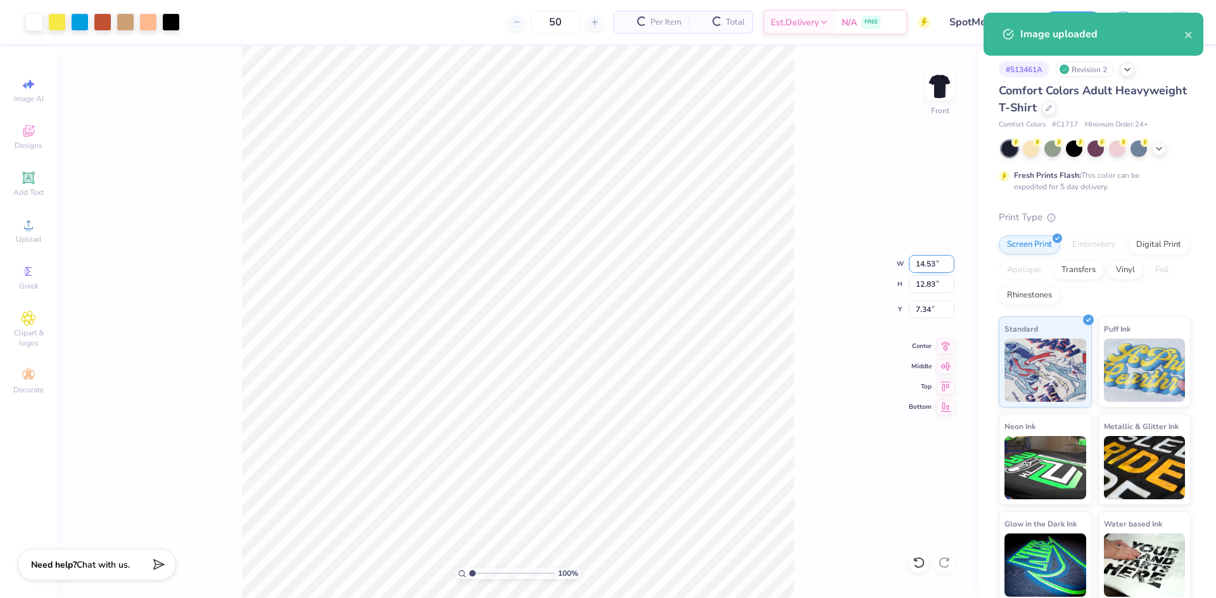
click at [925, 260] on input "14.53" at bounding box center [932, 264] width 46 height 18
type input "12.00"
type input "10.59"
type input "8.45"
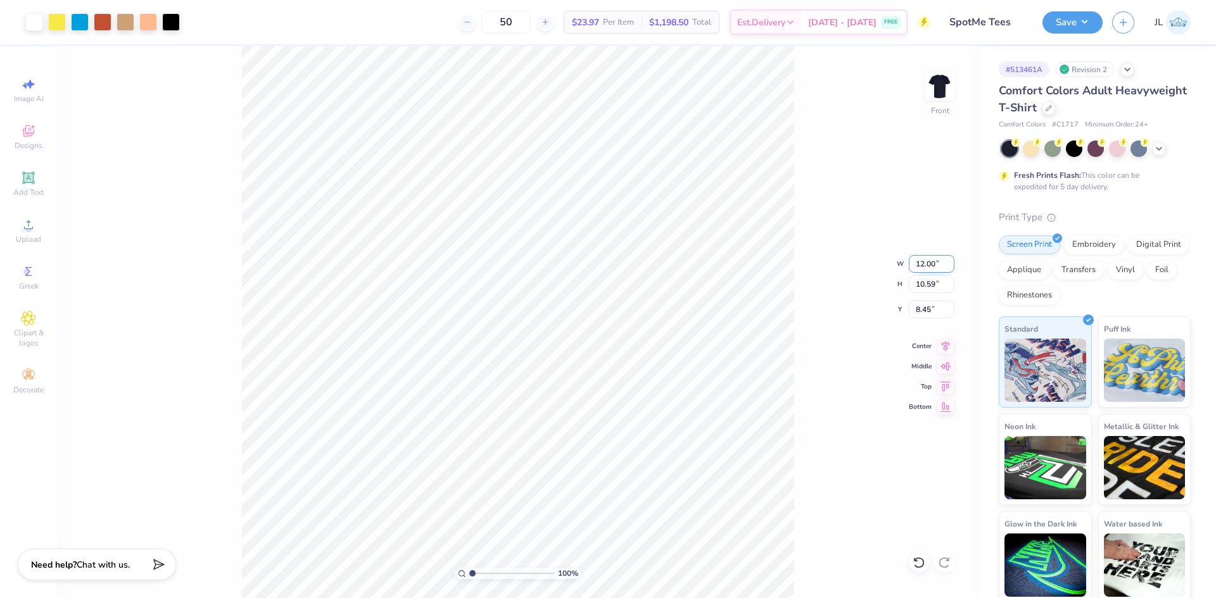
click at [927, 264] on input "12.00" at bounding box center [932, 264] width 46 height 18
click at [927, 263] on input "12.00" at bounding box center [932, 264] width 46 height 18
type input "11.00"
type input "9.71"
click at [919, 311] on input "8.89" at bounding box center [932, 310] width 46 height 18
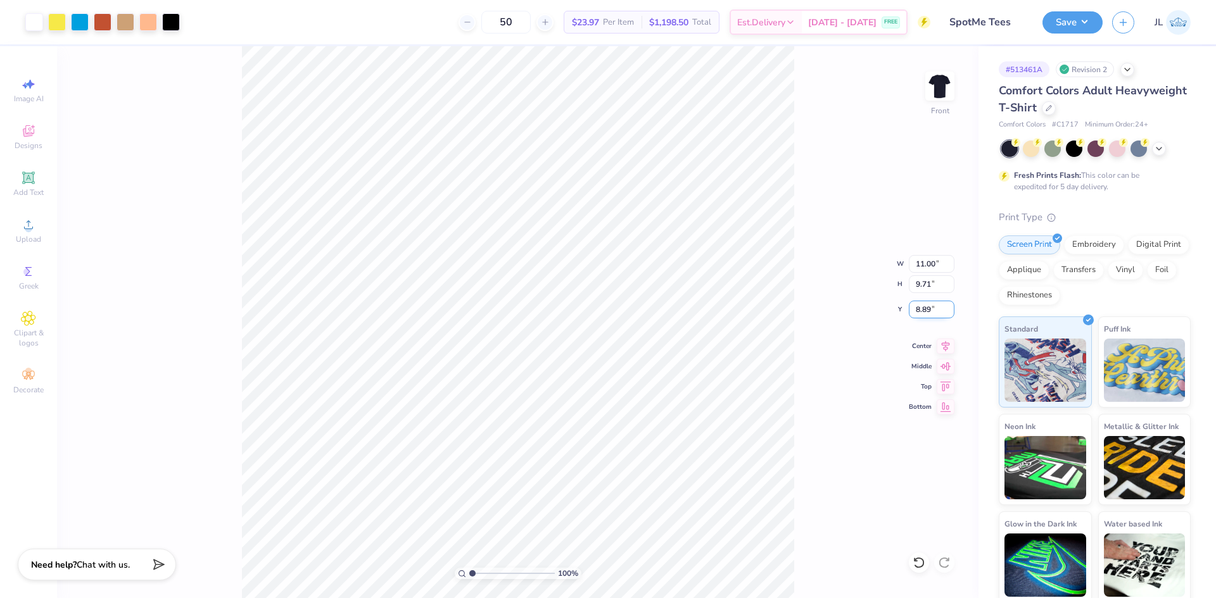
drag, startPoint x: 919, startPoint y: 311, endPoint x: 911, endPoint y: 312, distance: 7.6
click at [918, 311] on input "8.89" at bounding box center [932, 310] width 46 height 18
type input "3.00"
click at [936, 90] on img at bounding box center [939, 86] width 51 height 51
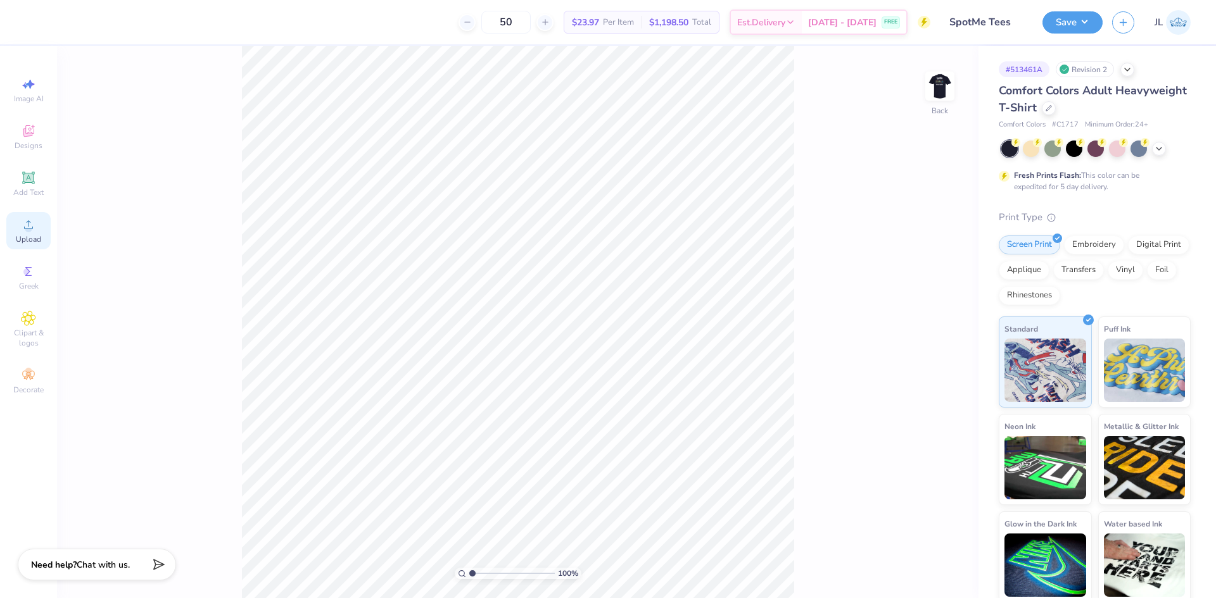
click at [34, 234] on div "Upload" at bounding box center [28, 230] width 44 height 37
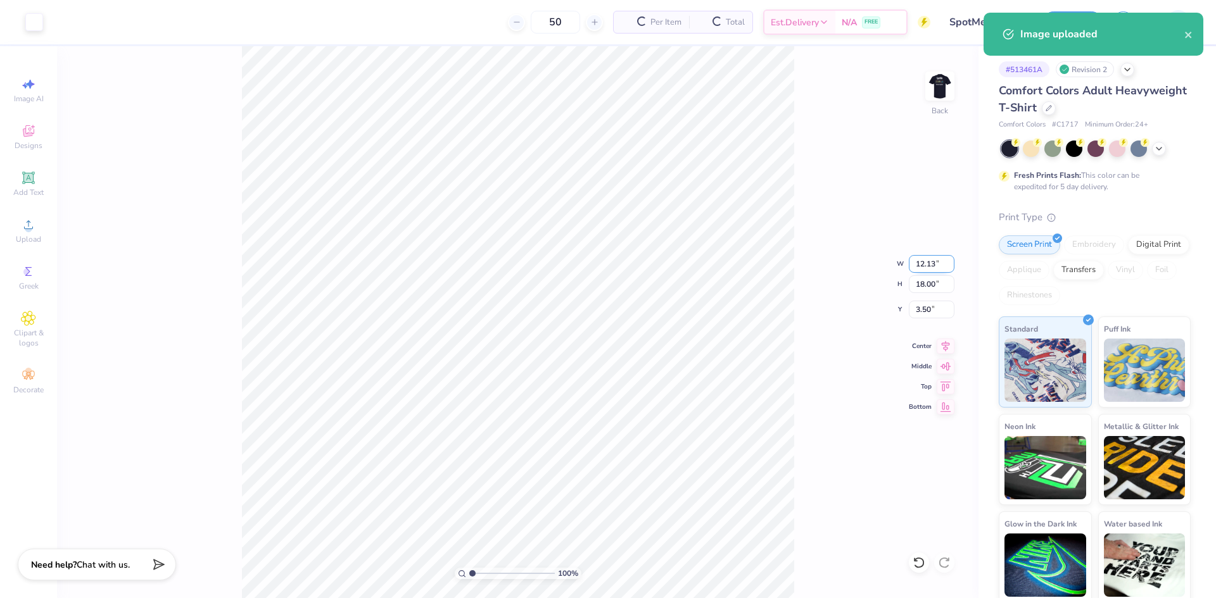
click at [932, 257] on input "12.13" at bounding box center [932, 264] width 46 height 18
type input "4.00"
type input "5.93"
click at [924, 307] on input "9.53" at bounding box center [932, 310] width 46 height 18
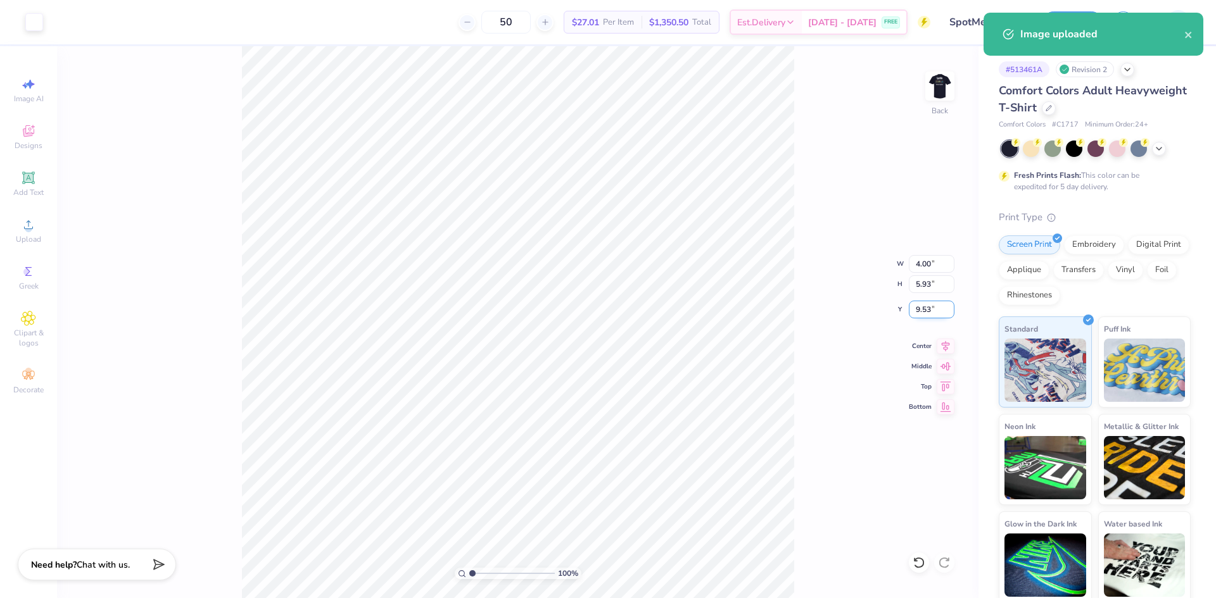
click at [924, 307] on input "9.53" at bounding box center [932, 310] width 46 height 18
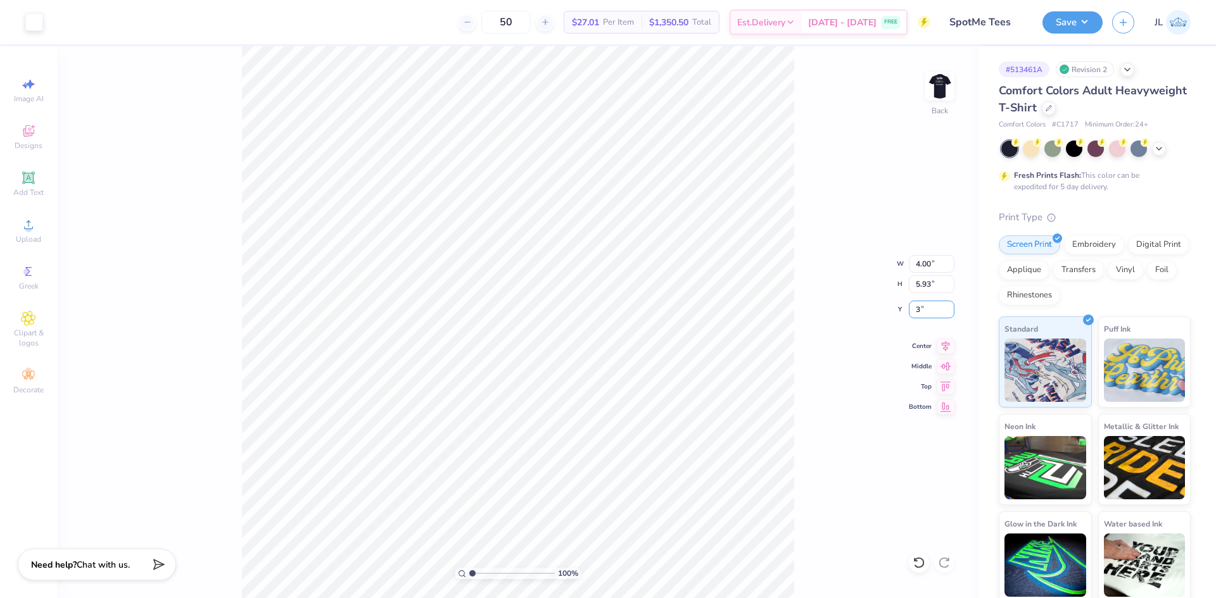
type input "3.00"
click at [921, 286] on input "5.93" at bounding box center [932, 284] width 46 height 18
type input "4"
type input "2.70"
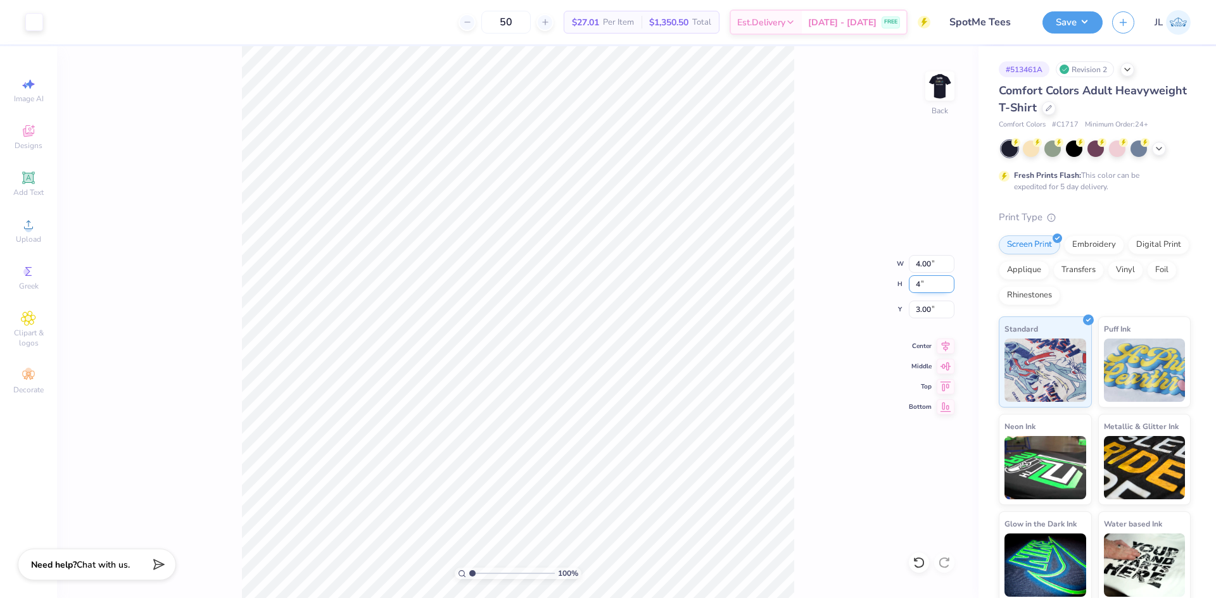
type input "4.00"
type input "3.97"
type input "3.00"
click at [924, 283] on input "4.00" at bounding box center [932, 284] width 46 height 18
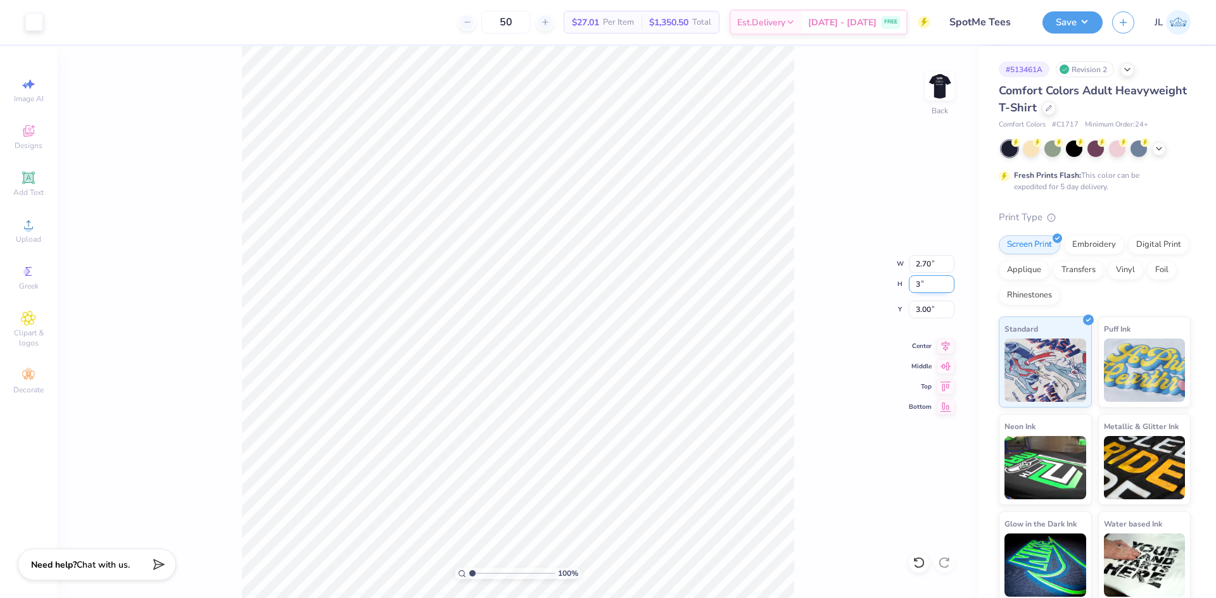
type input "3"
type input "2.02"
type input "3.00"
type input "3.50"
click at [930, 313] on input "3.50" at bounding box center [932, 310] width 46 height 18
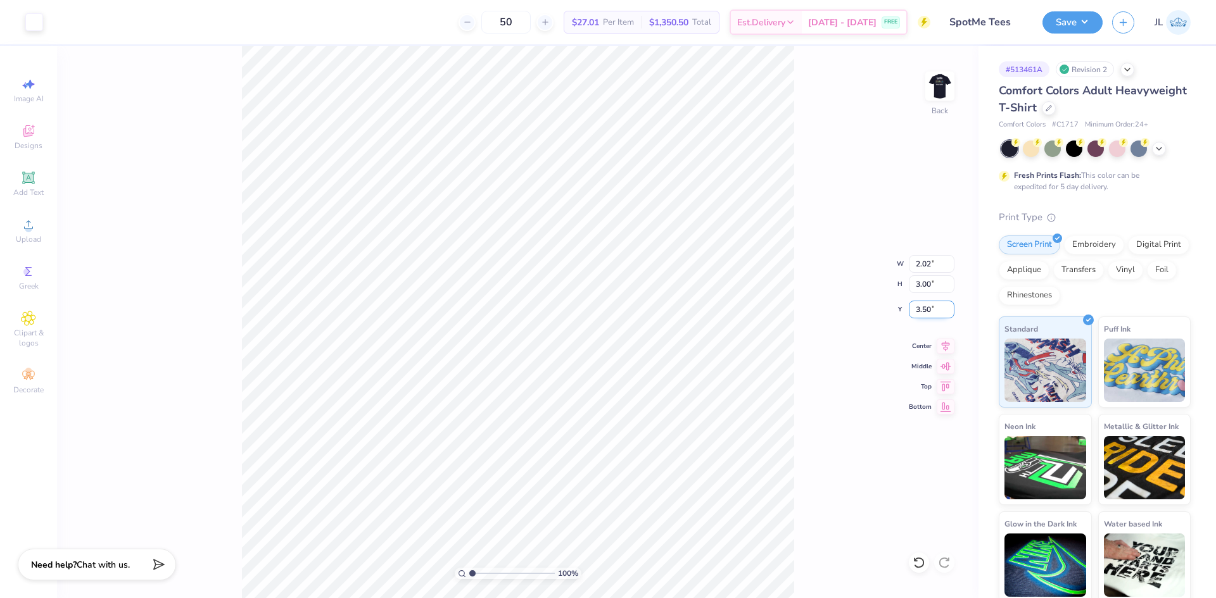
click at [930, 313] on input "3.50" at bounding box center [932, 310] width 46 height 18
click at [916, 311] on input "3.50" at bounding box center [932, 310] width 46 height 18
type input "3.00"
click at [822, 310] on div "100 % Back W 2.02 2.02 " H 3.00 3.00 " Y 3.00 3.00 " Center Middle Top Bottom" at bounding box center [517, 322] width 921 height 552
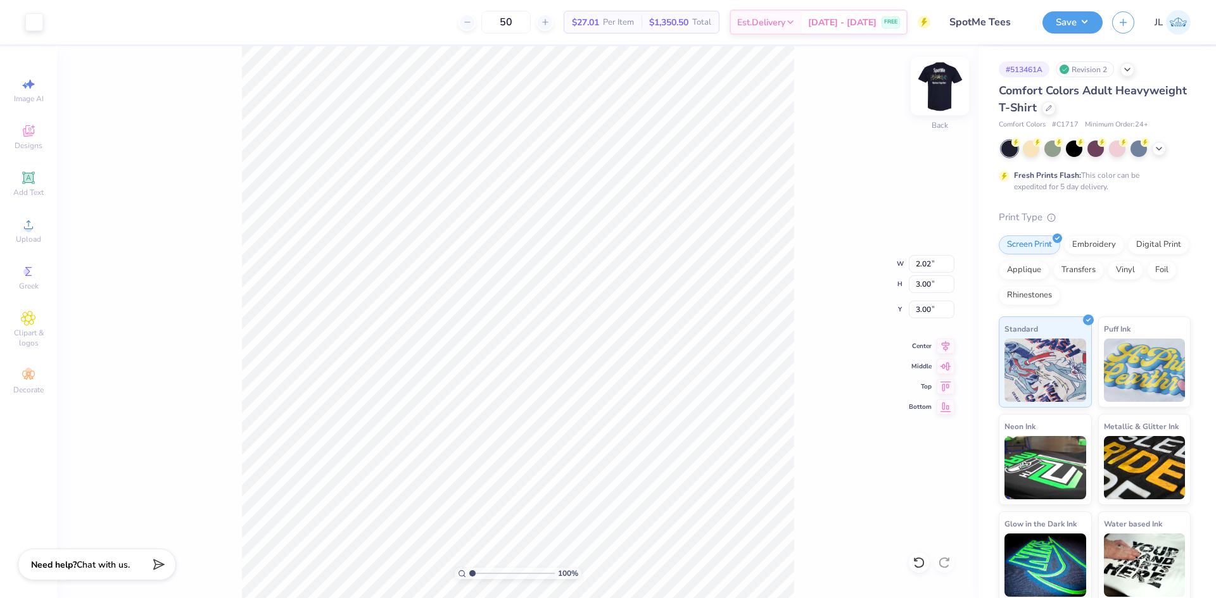
click at [945, 83] on img at bounding box center [939, 86] width 51 height 51
click at [935, 91] on img at bounding box center [939, 86] width 51 height 51
click at [945, 93] on img at bounding box center [939, 86] width 51 height 51
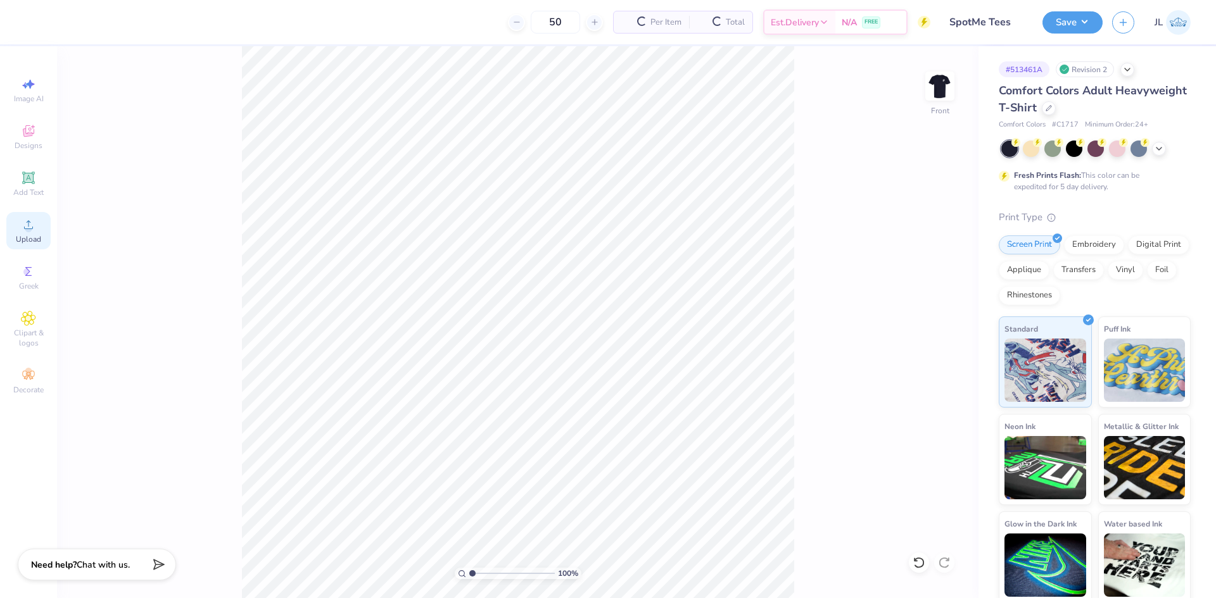
click at [24, 224] on icon at bounding box center [28, 224] width 15 height 15
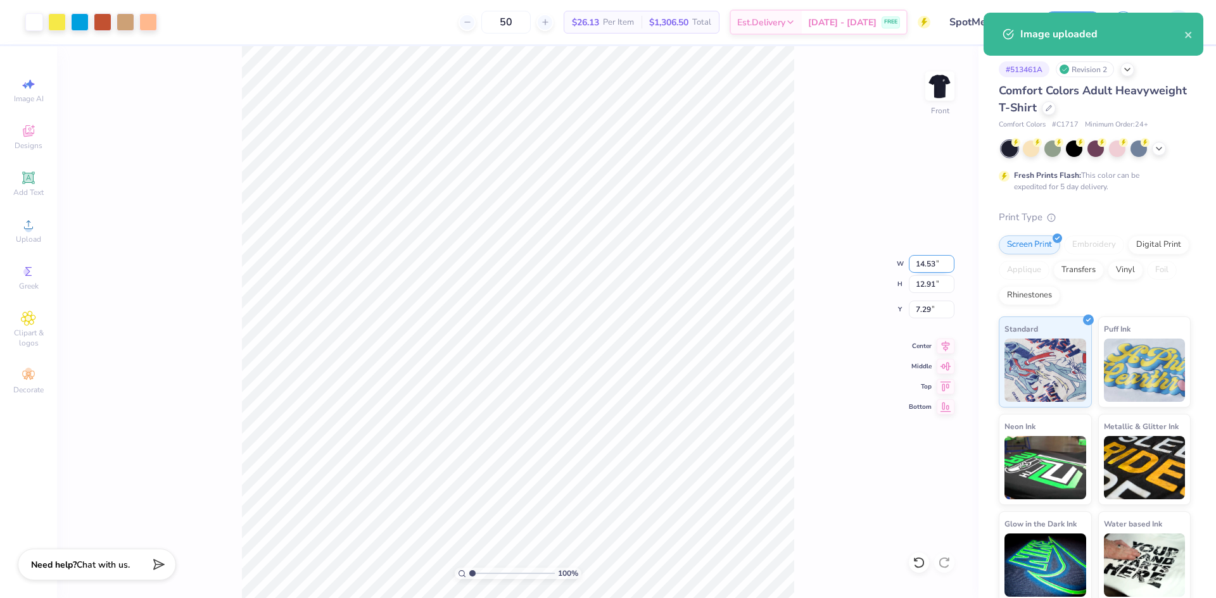
click at [917, 267] on input "14.53" at bounding box center [932, 264] width 46 height 18
type input "11.00"
type input "9.77"
click at [918, 312] on input "8.86" at bounding box center [932, 310] width 46 height 18
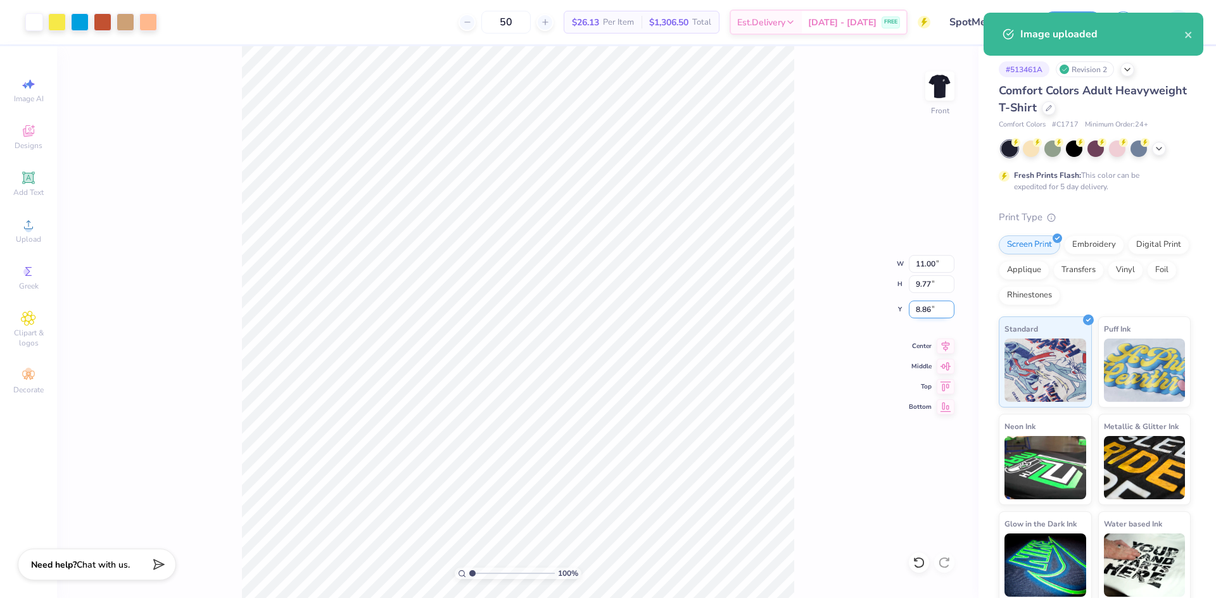
click at [918, 311] on input "8.86" at bounding box center [932, 310] width 46 height 18
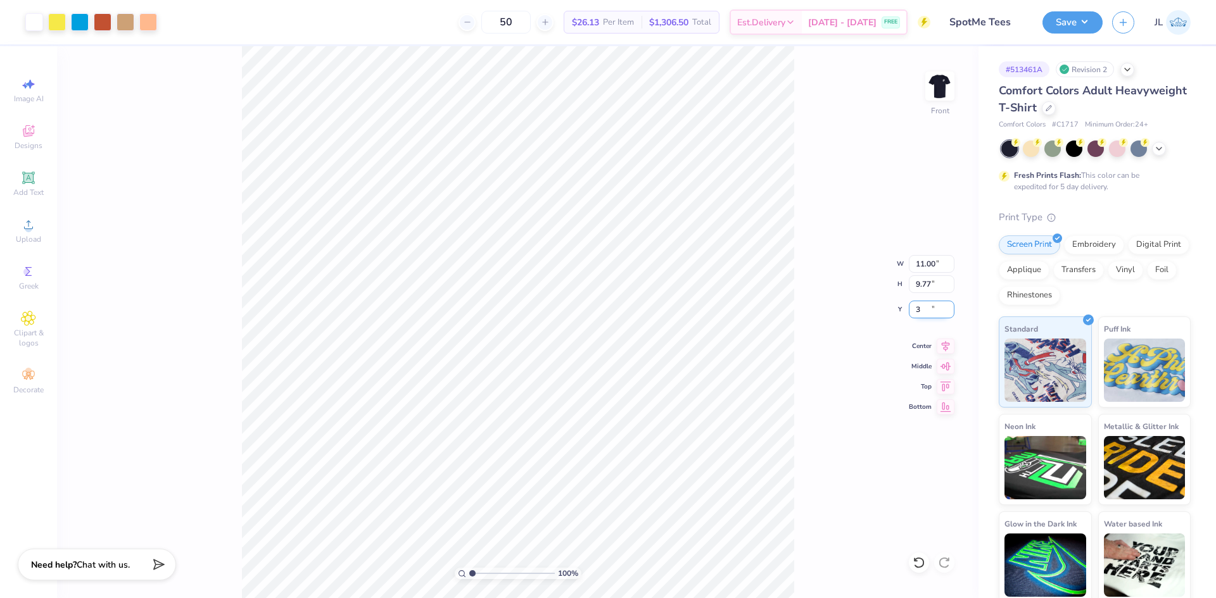
type input "3.00"
click at [475, 571] on input "range" at bounding box center [511, 573] width 85 height 11
drag, startPoint x: 475, startPoint y: 571, endPoint x: 493, endPoint y: 573, distance: 17.8
click at [493, 573] on input "range" at bounding box center [511, 573] width 85 height 11
drag, startPoint x: 491, startPoint y: 570, endPoint x: 467, endPoint y: 569, distance: 24.1
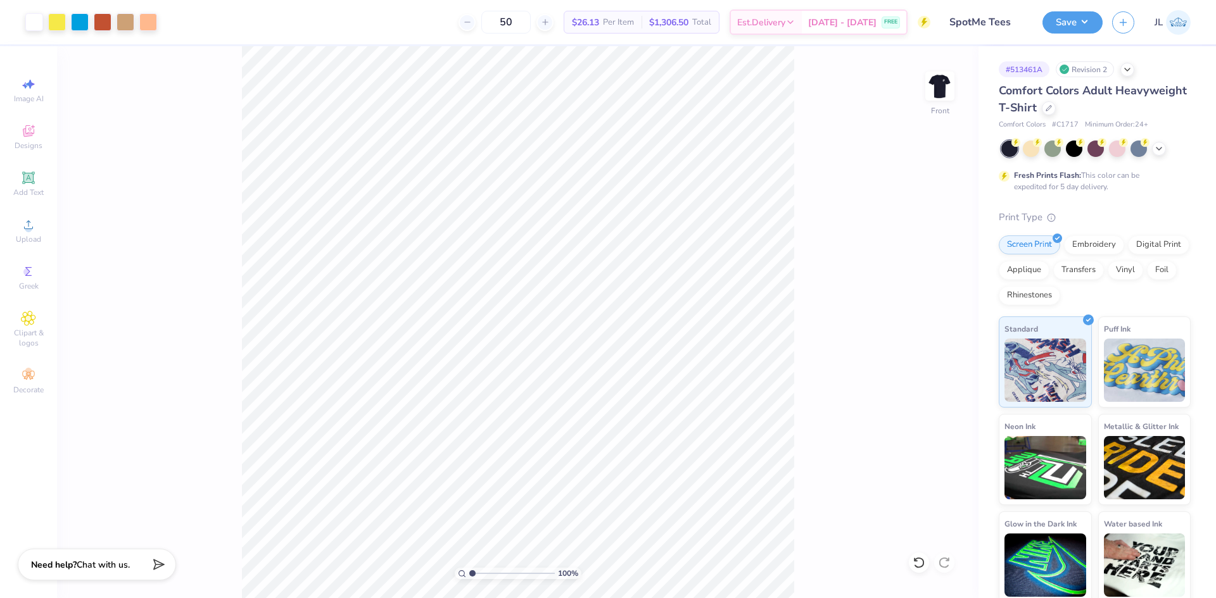
click at [469, 569] on input "range" at bounding box center [511, 573] width 85 height 11
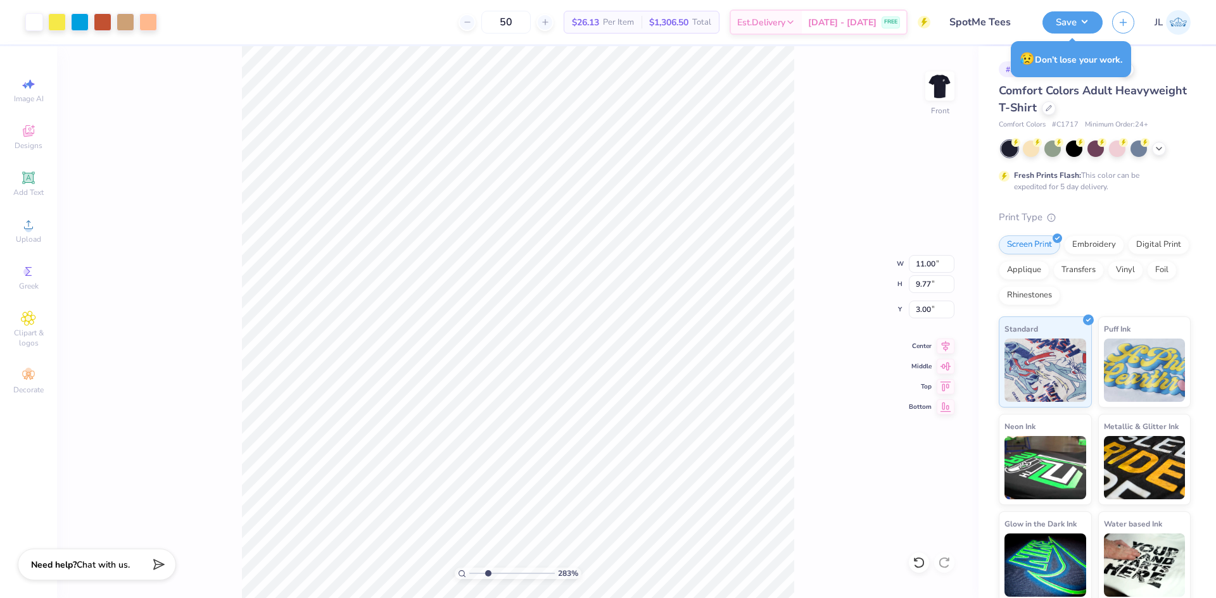
click at [488, 572] on input "range" at bounding box center [511, 573] width 85 height 11
drag, startPoint x: 486, startPoint y: 571, endPoint x: 501, endPoint y: 572, distance: 14.6
click at [501, 572] on input "range" at bounding box center [511, 573] width 85 height 11
drag, startPoint x: 501, startPoint y: 578, endPoint x: 456, endPoint y: 576, distance: 45.6
click at [469, 576] on input "range" at bounding box center [511, 573] width 85 height 11
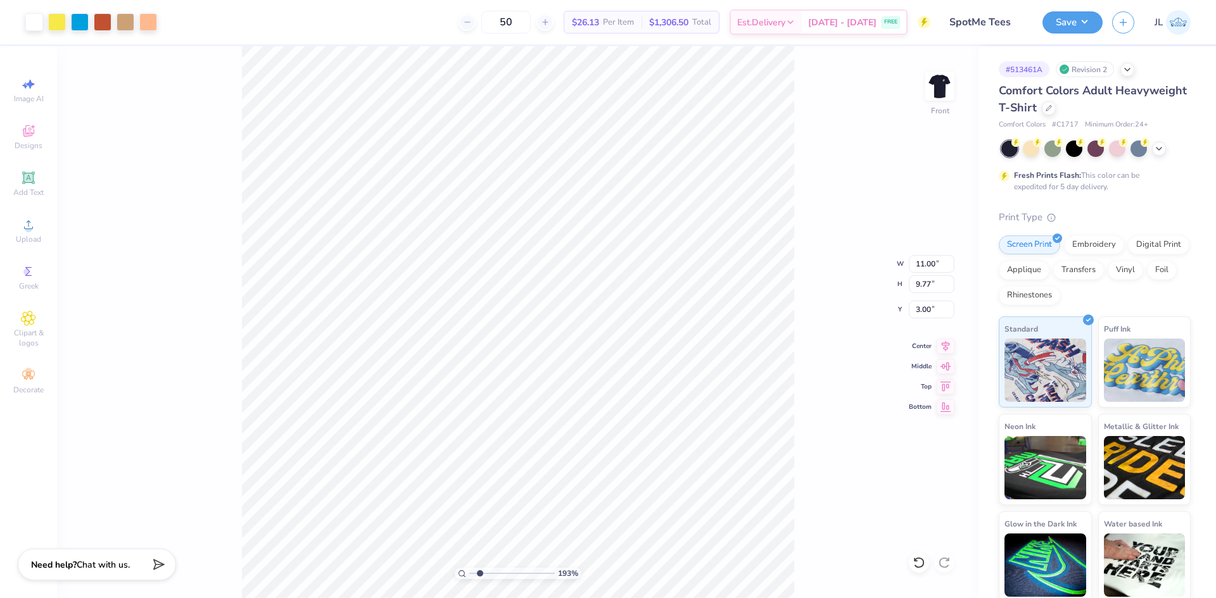
drag, startPoint x: 472, startPoint y: 572, endPoint x: 480, endPoint y: 564, distance: 10.7
click at [480, 568] on input "range" at bounding box center [511, 573] width 85 height 11
click at [483, 574] on input "range" at bounding box center [511, 573] width 85 height 11
drag, startPoint x: 475, startPoint y: 572, endPoint x: 442, endPoint y: 564, distance: 34.4
type input "1"
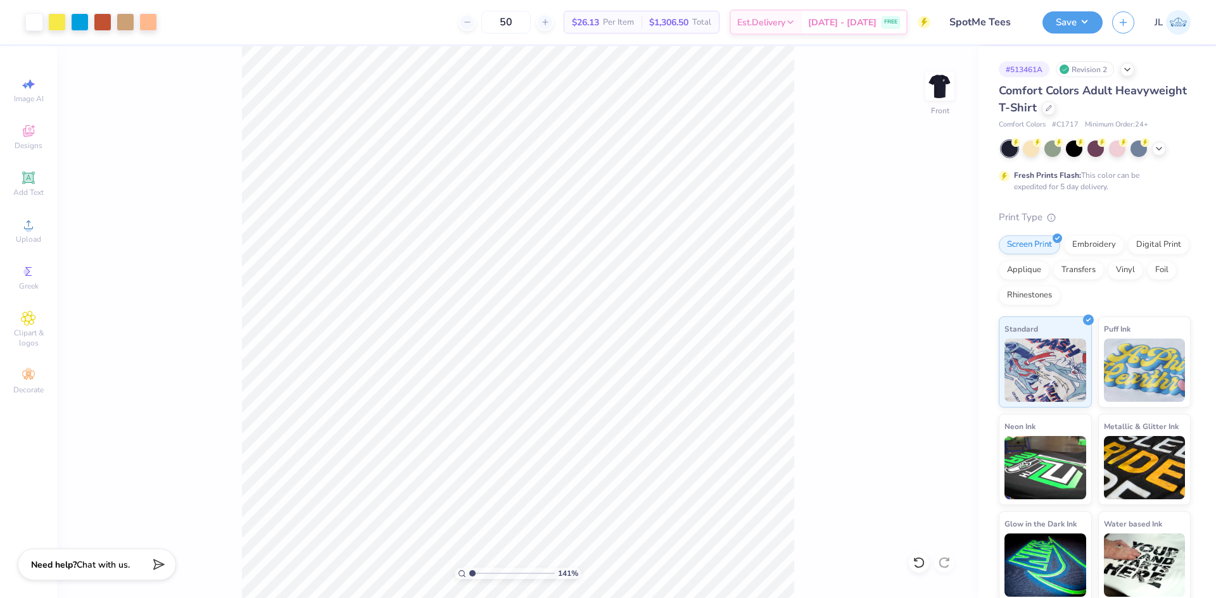
click at [469, 568] on input "range" at bounding box center [511, 573] width 85 height 11
click at [936, 91] on img at bounding box center [939, 86] width 51 height 51
click at [1099, 19] on button "Save" at bounding box center [1072, 20] width 60 height 22
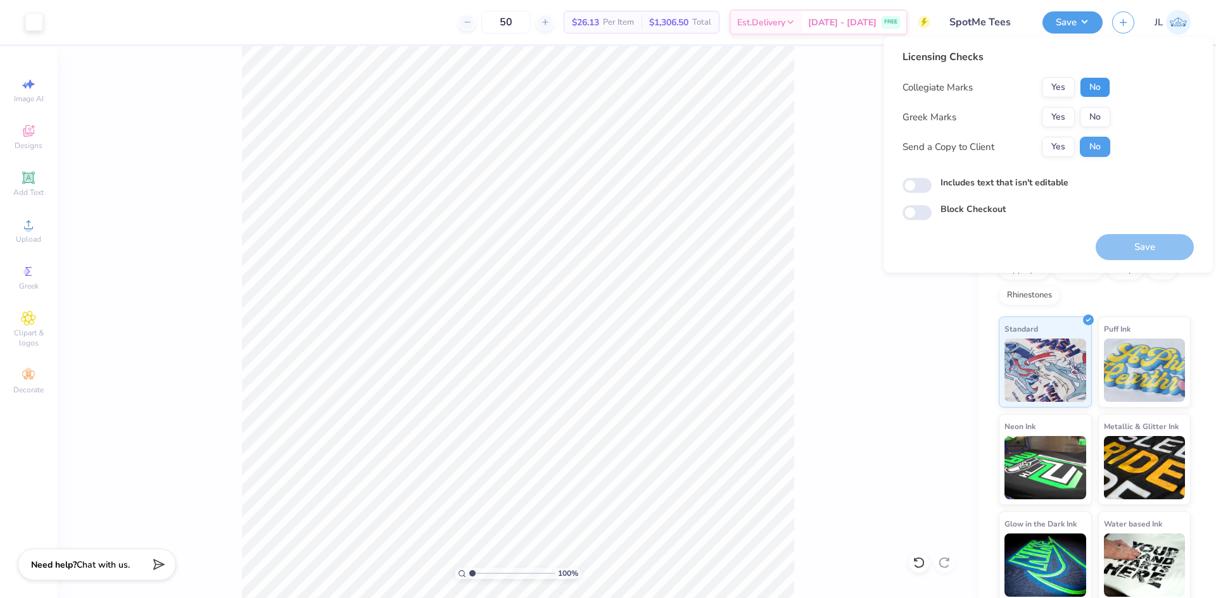
click at [1097, 90] on button "No" at bounding box center [1095, 87] width 30 height 20
click at [1093, 121] on button "No" at bounding box center [1095, 117] width 30 height 20
click at [1059, 142] on button "Yes" at bounding box center [1058, 147] width 33 height 20
click at [1172, 243] on button "Save" at bounding box center [1144, 247] width 98 height 26
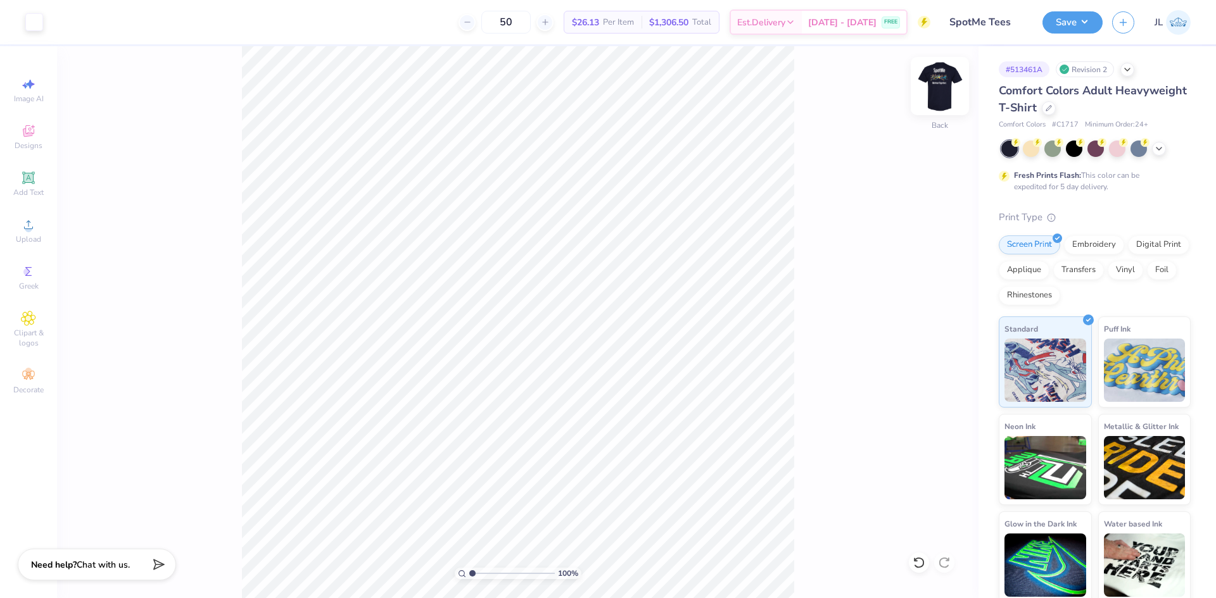
click at [939, 108] on div "Back" at bounding box center [939, 94] width 29 height 45
click at [1084, 27] on button "Save" at bounding box center [1072, 20] width 60 height 22
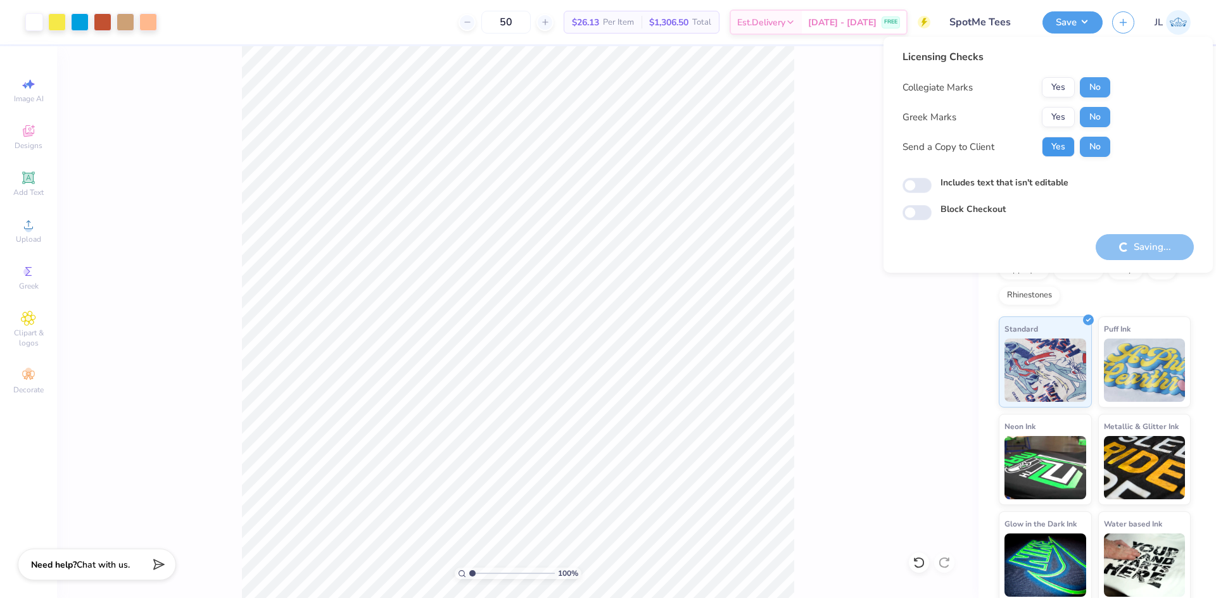
click at [1064, 153] on button "Yes" at bounding box center [1058, 147] width 33 height 20
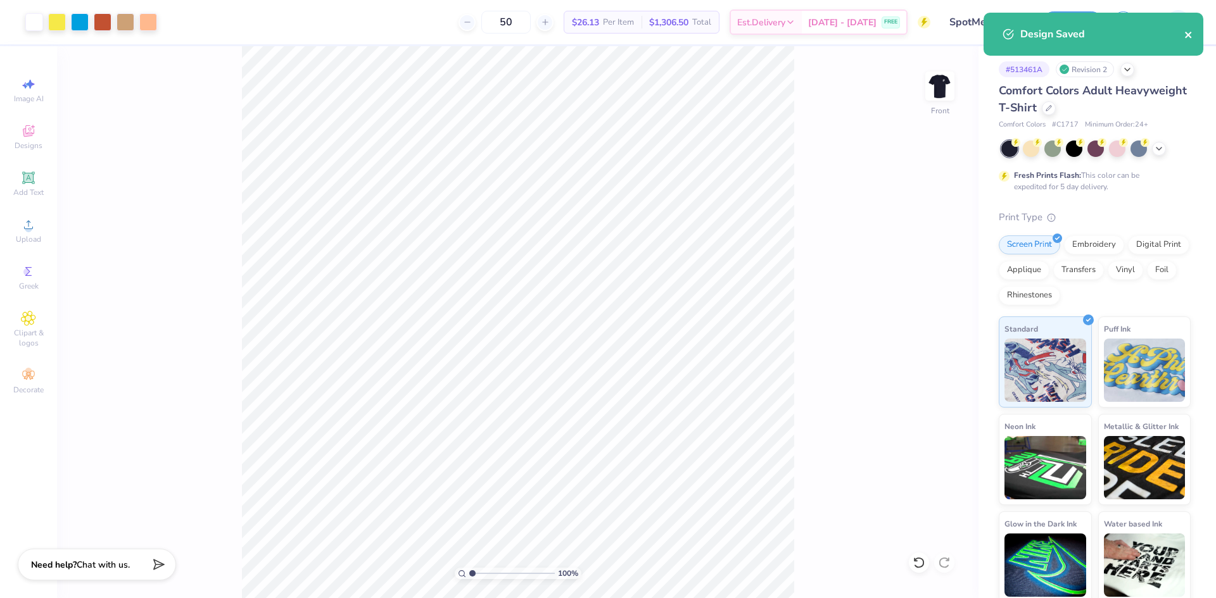
click at [1192, 34] on icon "close" at bounding box center [1188, 35] width 9 height 10
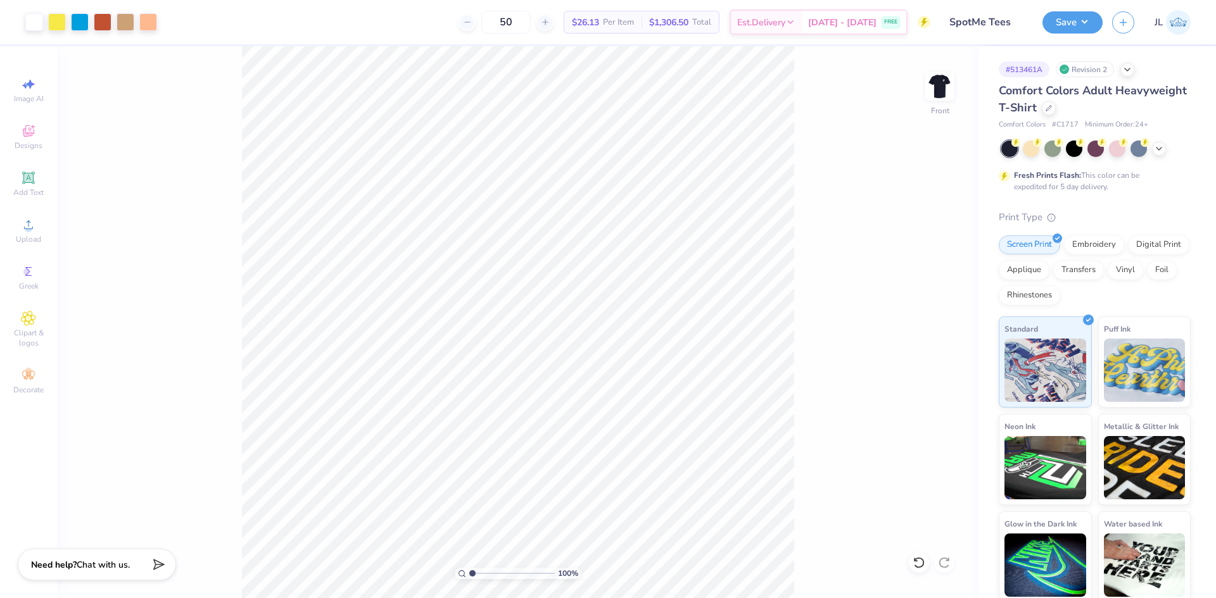
click at [1055, 26] on div "Design Saved" at bounding box center [1093, 39] width 225 height 58
click at [1076, 22] on button "Save" at bounding box center [1072, 20] width 60 height 22
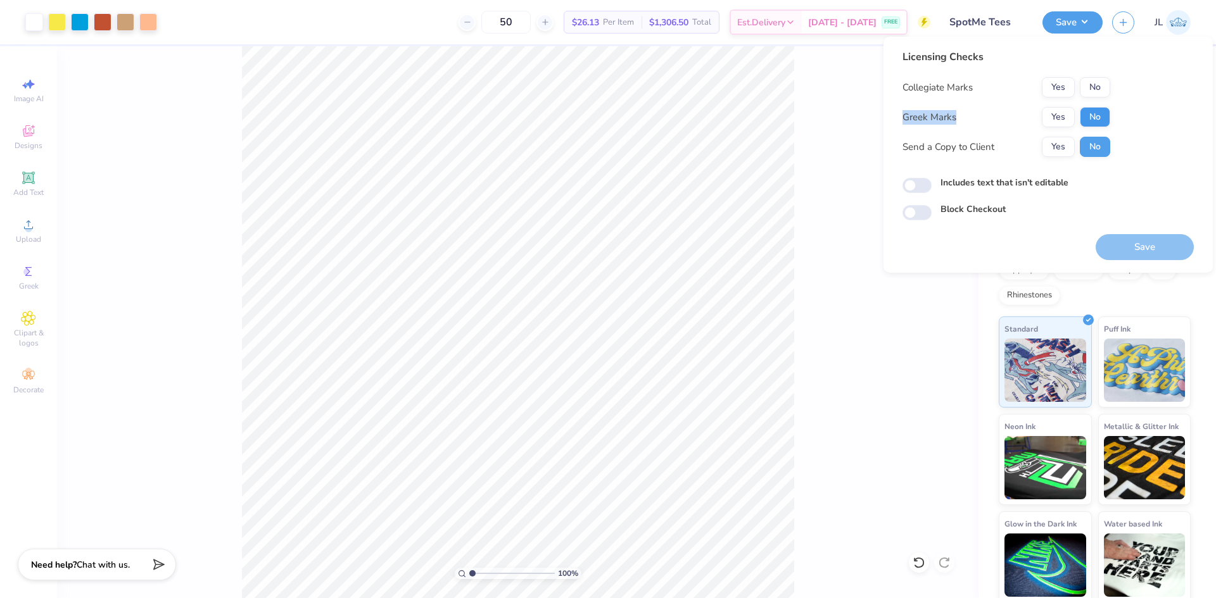
drag, startPoint x: 1087, startPoint y: 98, endPoint x: 1086, endPoint y: 114, distance: 16.5
click at [1087, 97] on div "Collegiate Marks Yes No Greek Marks Yes No Send a Copy to Client Yes No" at bounding box center [1006, 117] width 208 height 80
click at [1086, 117] on button "No" at bounding box center [1095, 117] width 30 height 20
click at [1090, 91] on button "No" at bounding box center [1095, 87] width 30 height 20
click at [1056, 143] on button "Yes" at bounding box center [1058, 147] width 33 height 20
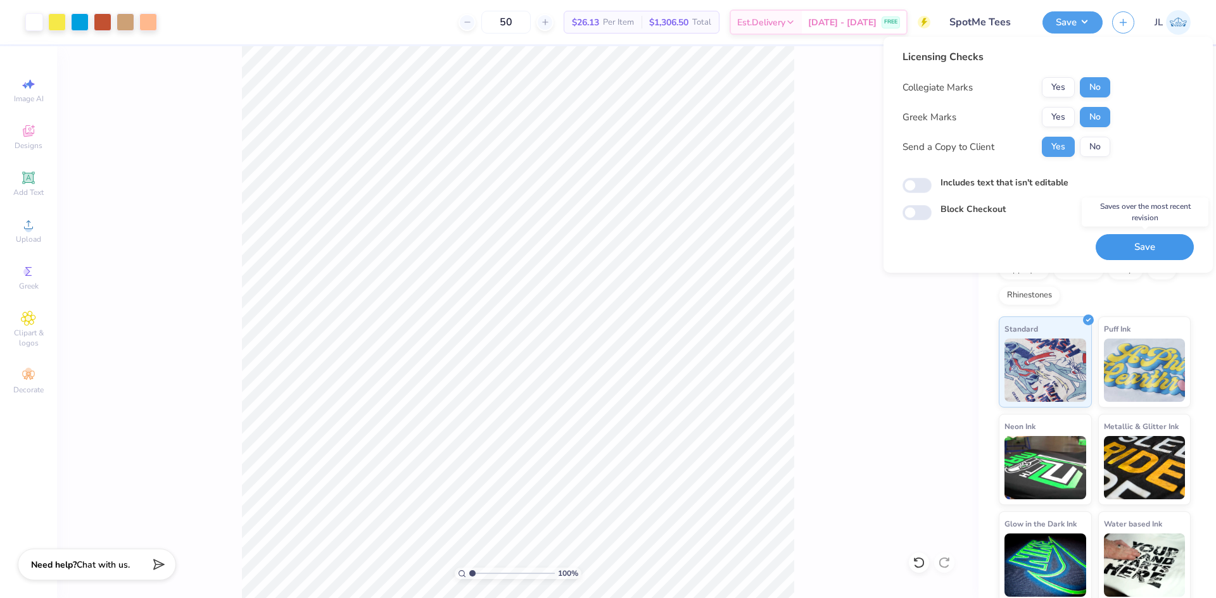
click at [1110, 248] on button "Save" at bounding box center [1144, 247] width 98 height 26
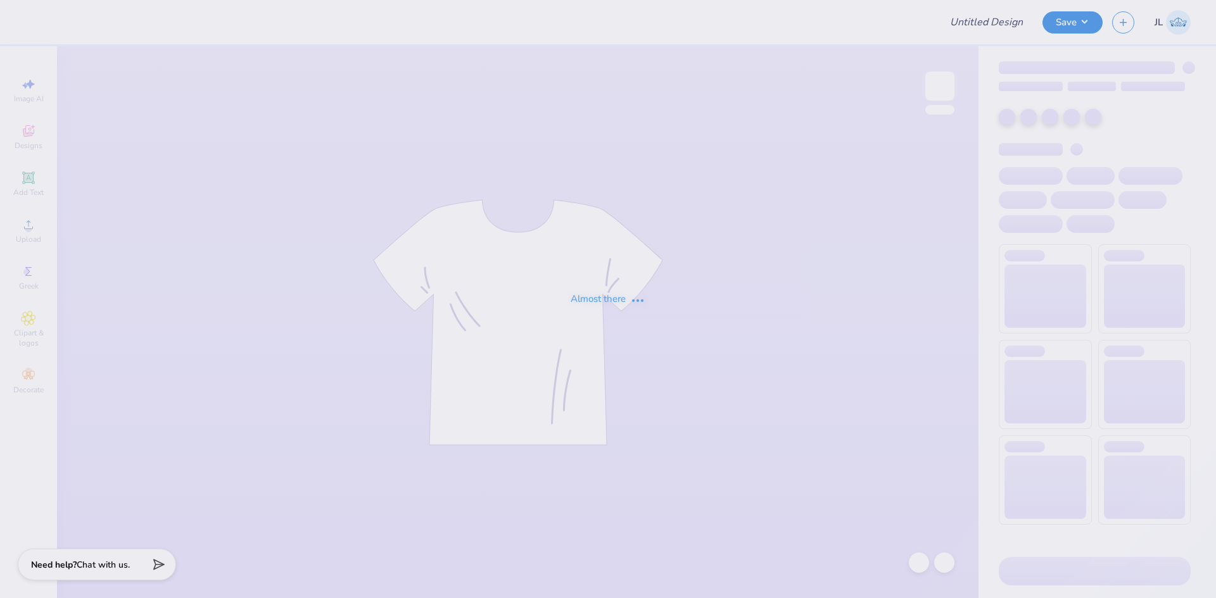
type input "AKPSI Rush Shirts!"
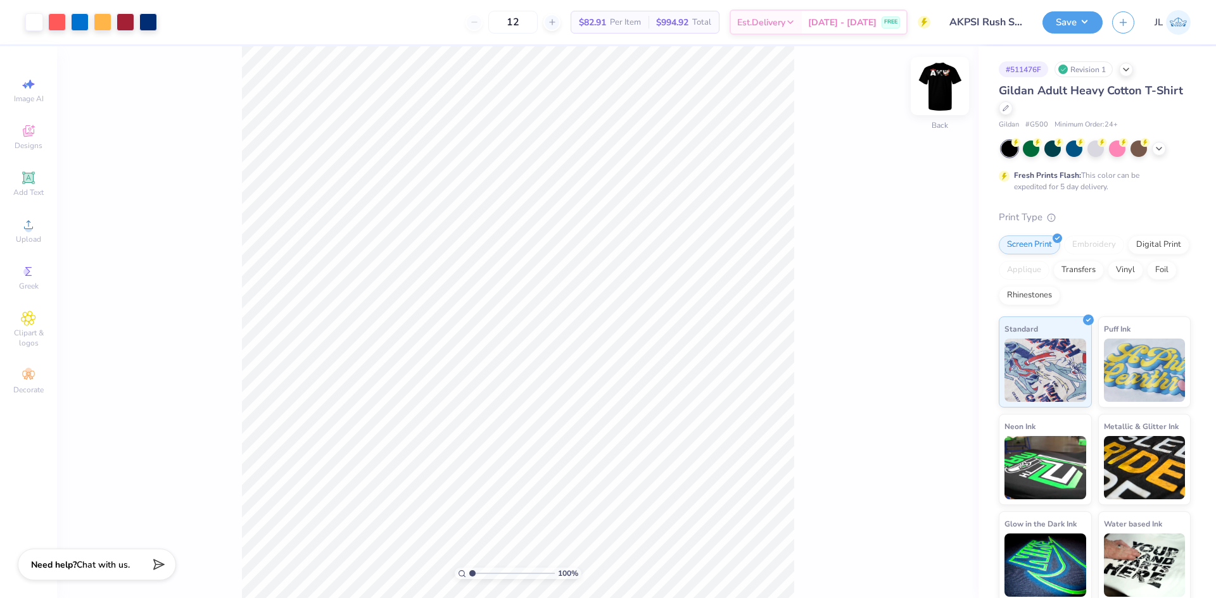
click at [951, 89] on img at bounding box center [939, 86] width 51 height 51
click at [939, 97] on img at bounding box center [939, 86] width 51 height 51
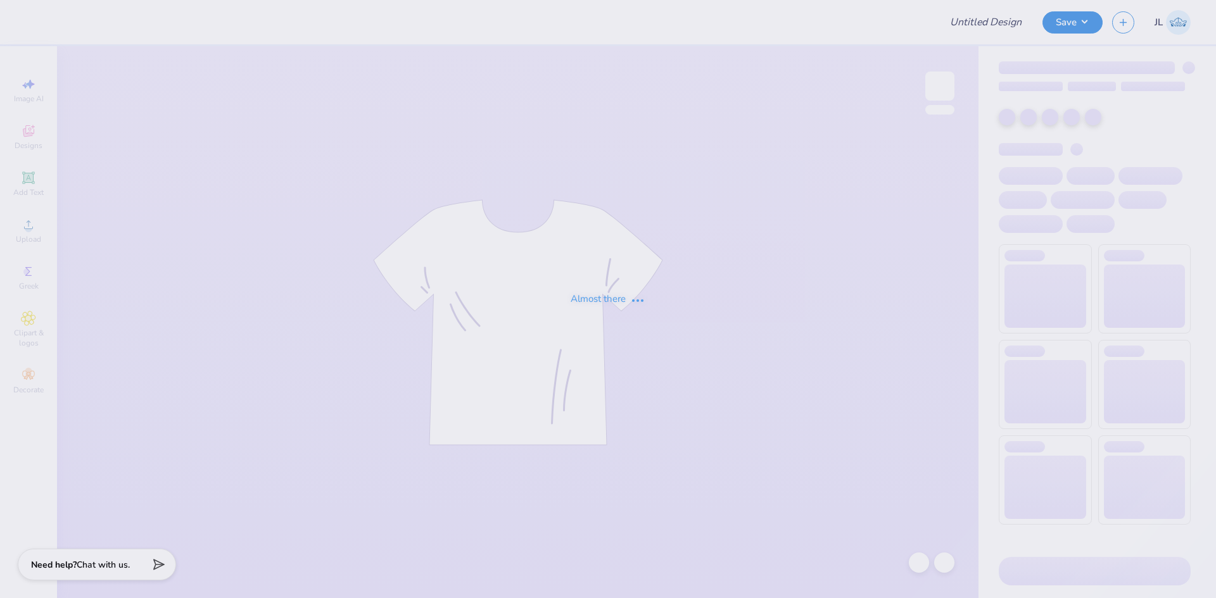
type input "AKPSI Rush Shirts!"
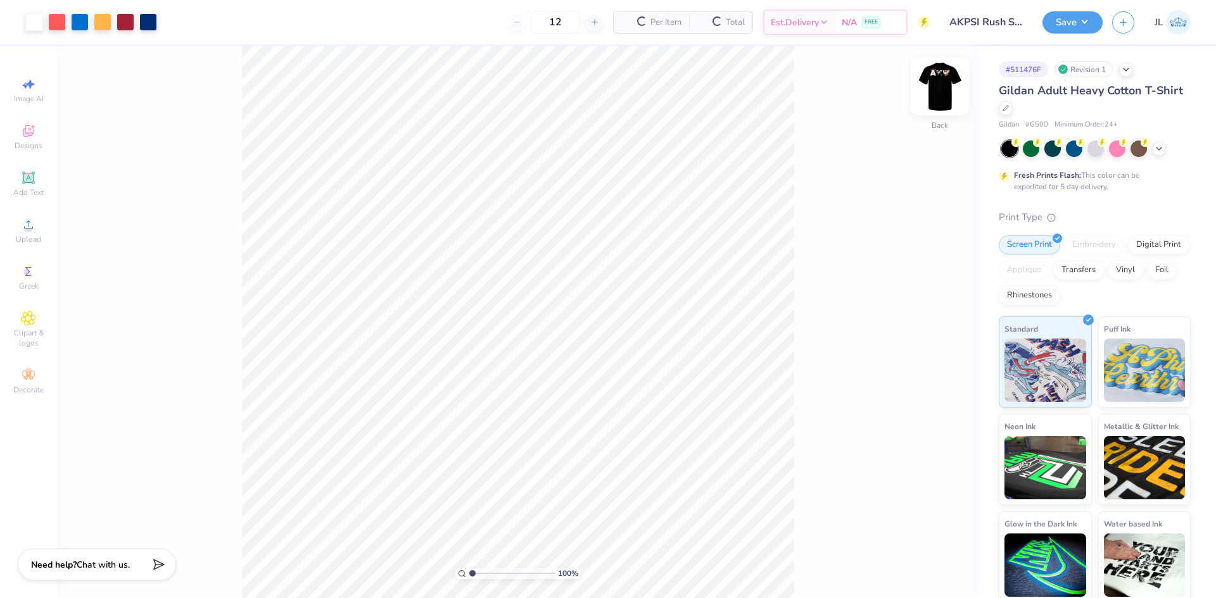
click at [941, 94] on img at bounding box center [939, 86] width 51 height 51
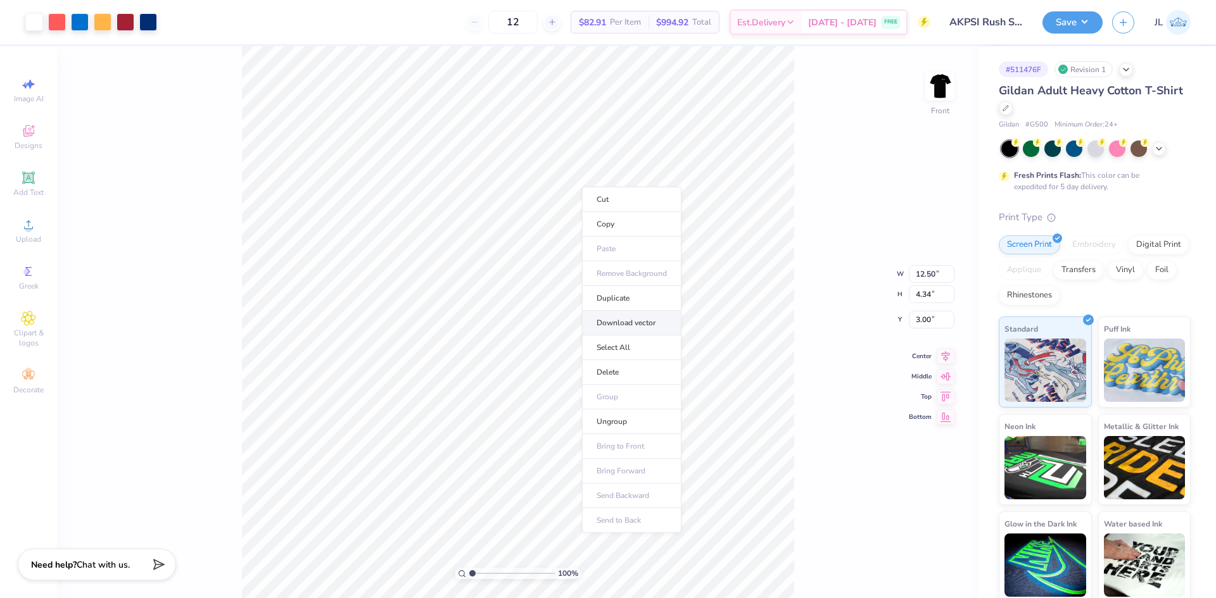
click at [646, 321] on li "Download vector" at bounding box center [631, 323] width 99 height 25
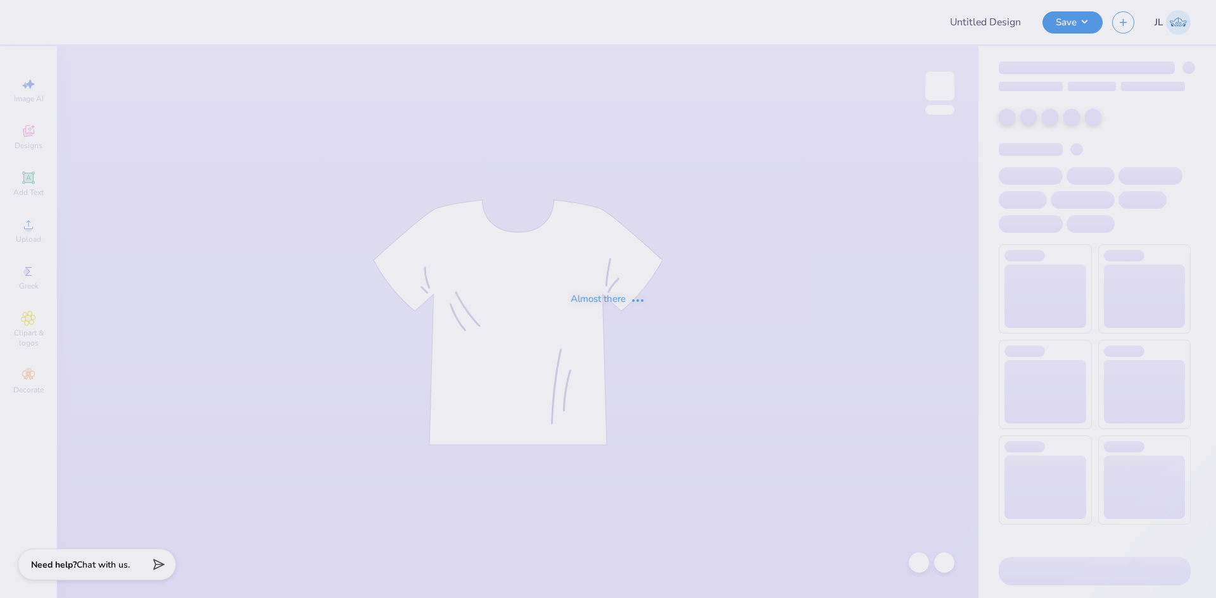
type input "AKPSI Rush Shirts!"
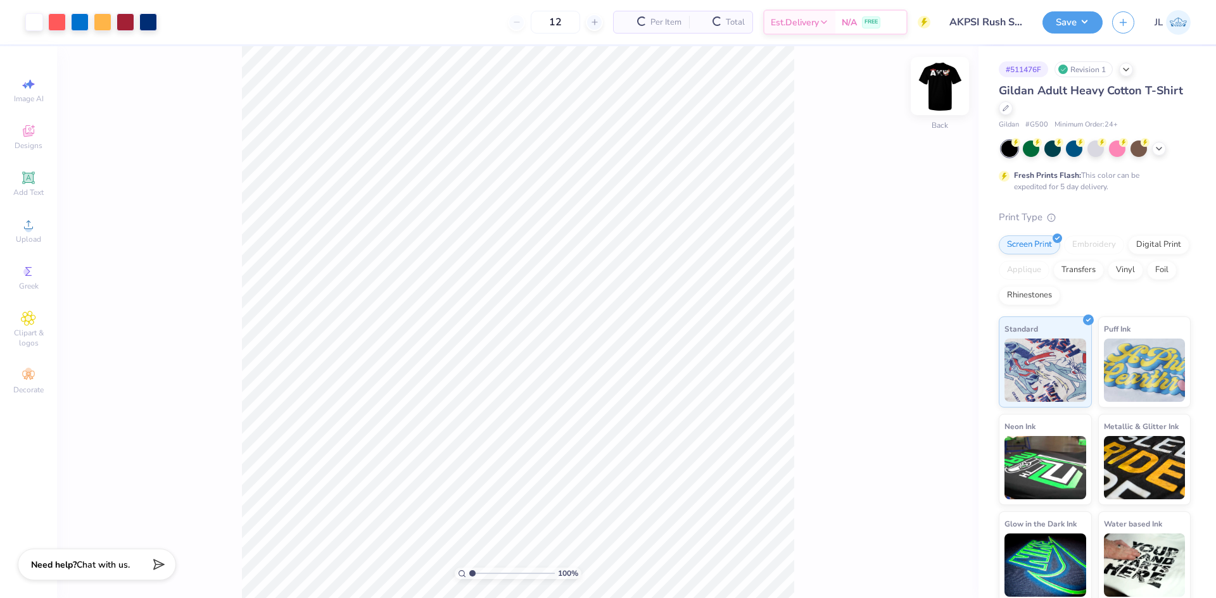
click at [944, 84] on img at bounding box center [939, 86] width 51 height 51
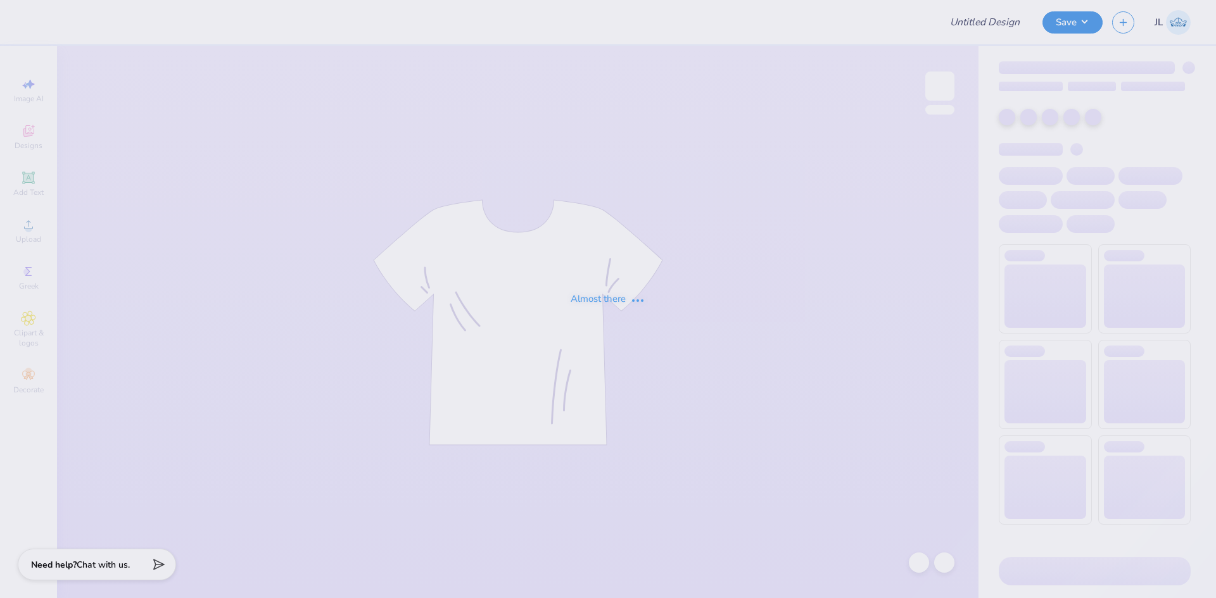
type input "AKPSI Rush Shirts!"
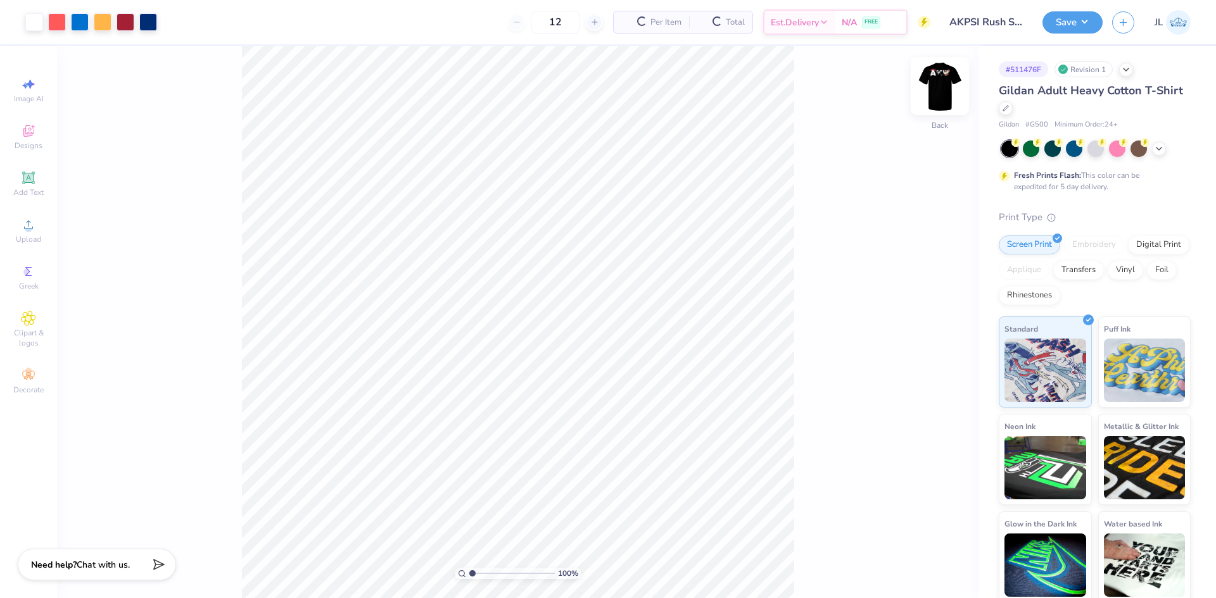
click at [934, 99] on img at bounding box center [939, 86] width 51 height 51
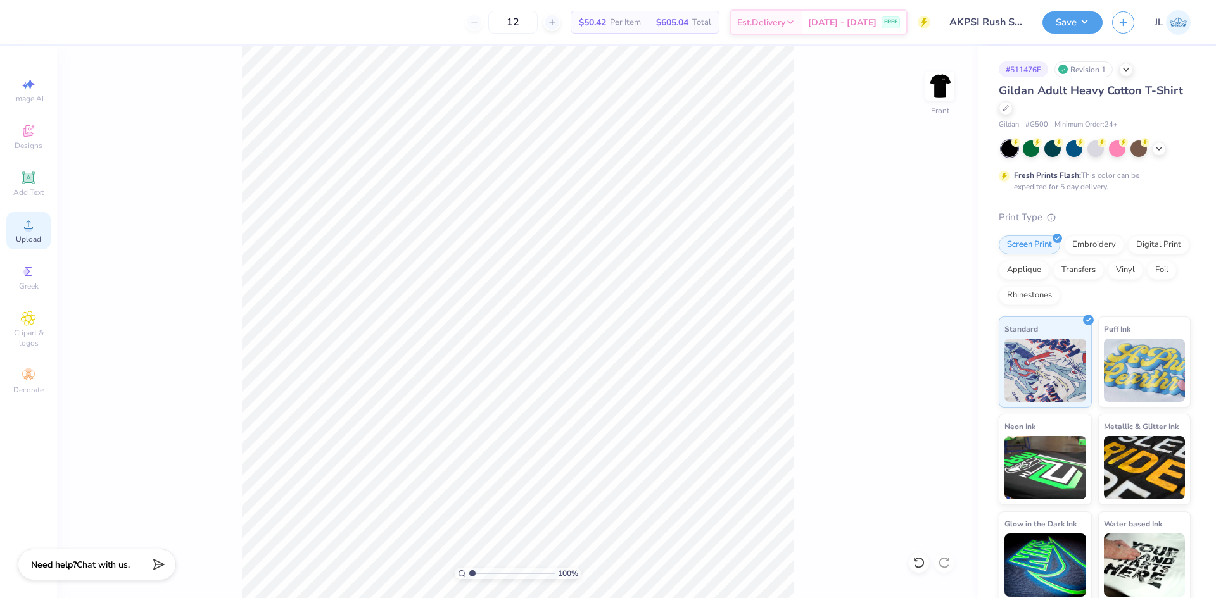
click at [36, 239] on span "Upload" at bounding box center [28, 239] width 25 height 10
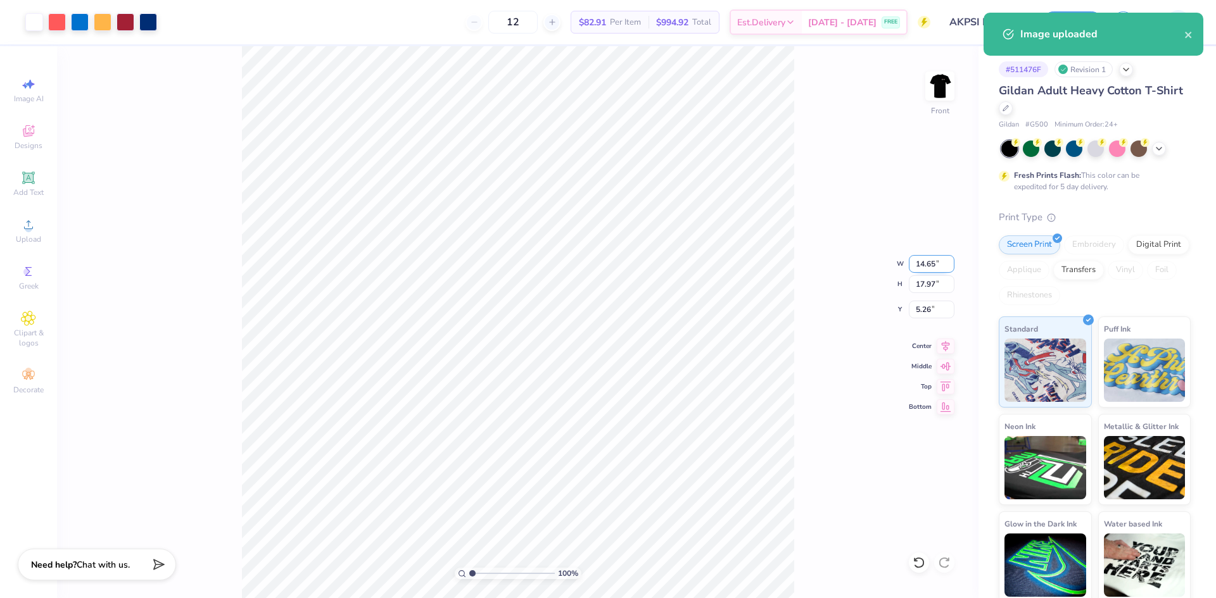
click at [923, 261] on input "14.65" at bounding box center [932, 264] width 46 height 18
type input "12.00"
type input "14.73"
type input "6.89"
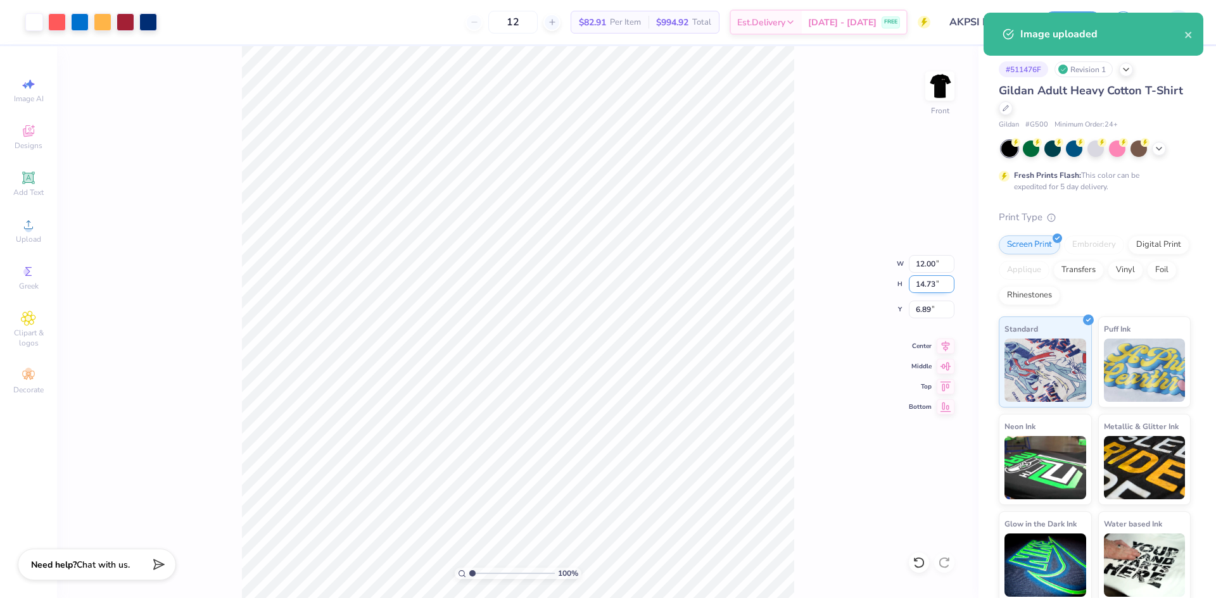
click at [919, 282] on input "14.73" at bounding box center [932, 284] width 46 height 18
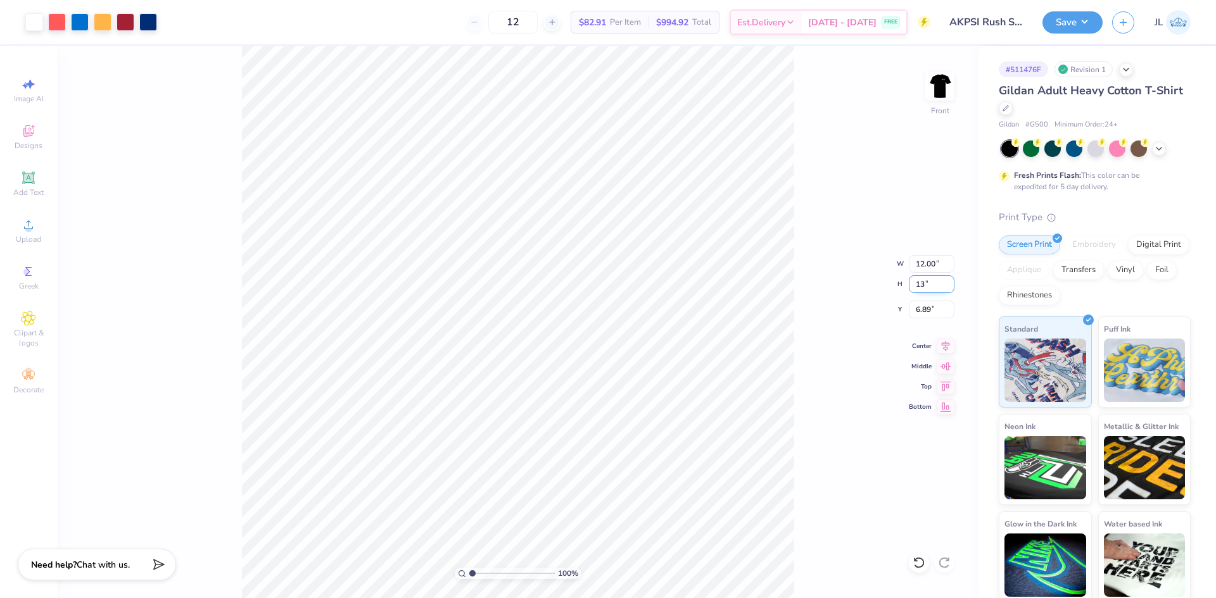
type input "13"
type input "10.59"
type input "13.00"
click at [928, 306] on input "7.75" at bounding box center [932, 310] width 46 height 18
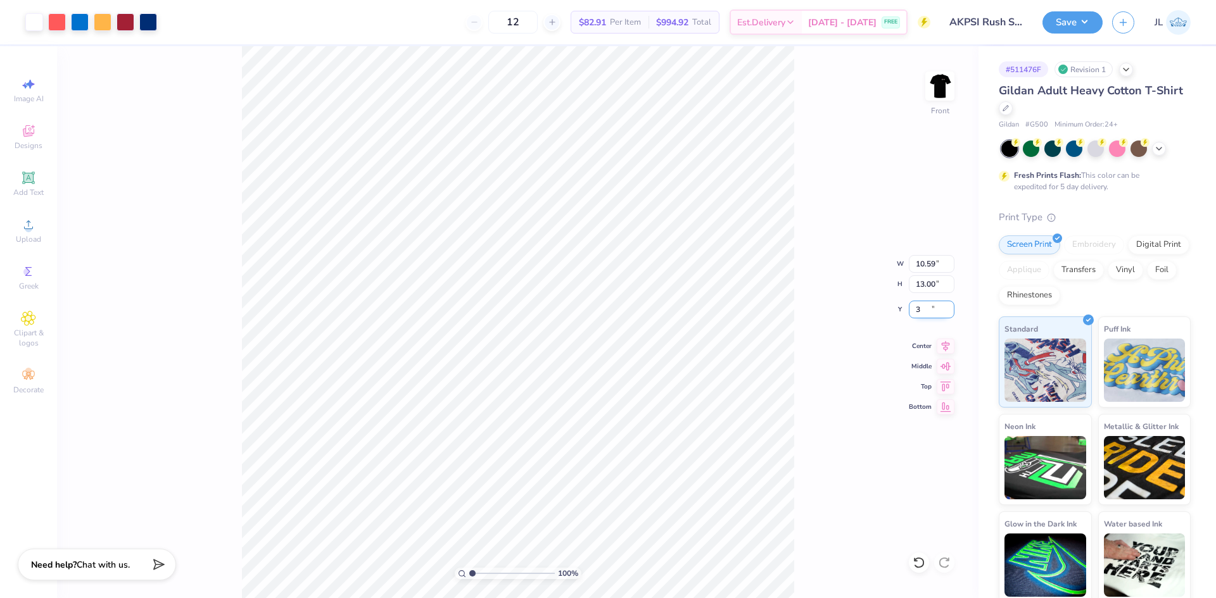
type input "3.00"
click at [936, 94] on img at bounding box center [939, 86] width 51 height 51
click at [934, 95] on img at bounding box center [939, 86] width 51 height 51
click at [610, 480] on li "Ungroup" at bounding box center [603, 484] width 99 height 25
click at [540, 363] on li "Group" at bounding box center [523, 367] width 99 height 25
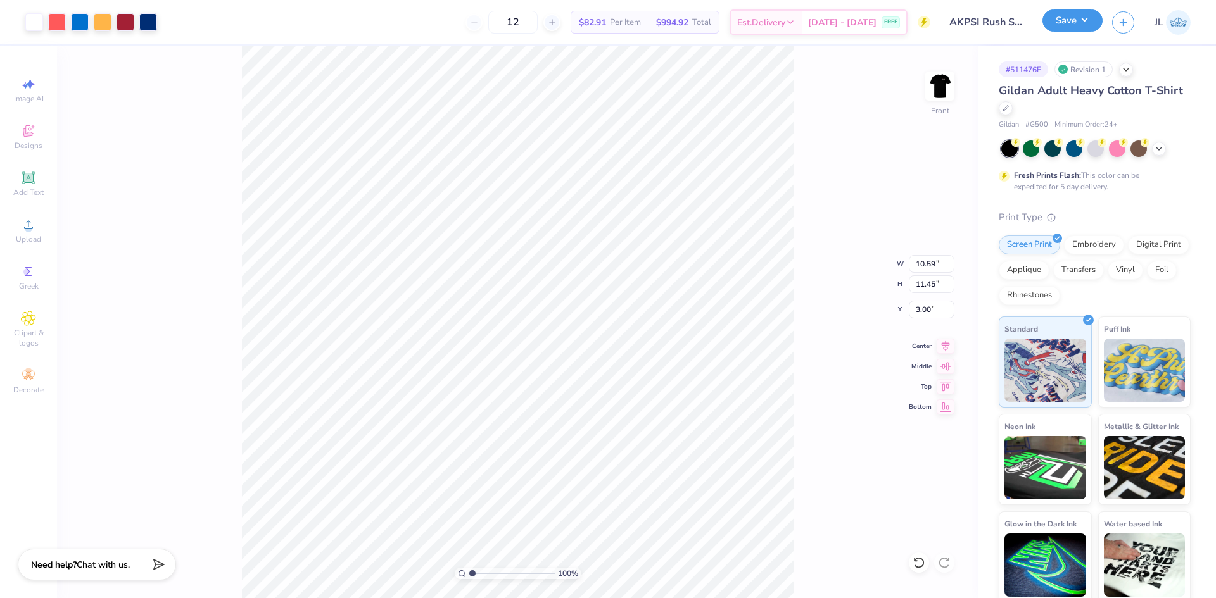
click at [1065, 15] on button "Save" at bounding box center [1072, 20] width 60 height 22
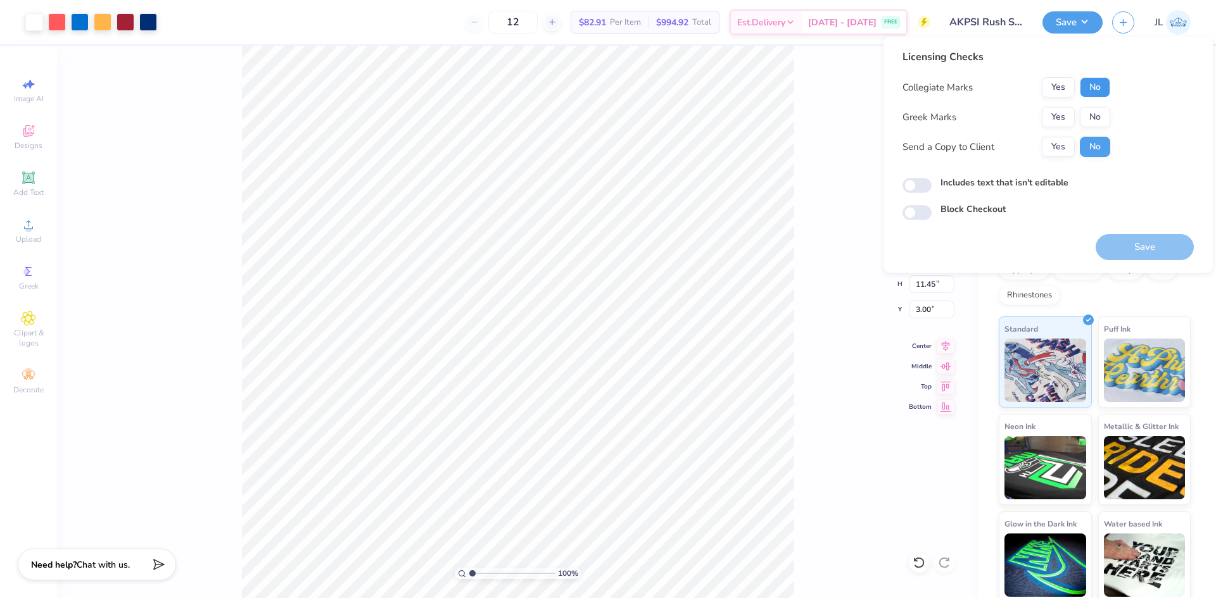
click at [1088, 84] on button "No" at bounding box center [1095, 87] width 30 height 20
click at [1059, 115] on button "Yes" at bounding box center [1058, 117] width 33 height 20
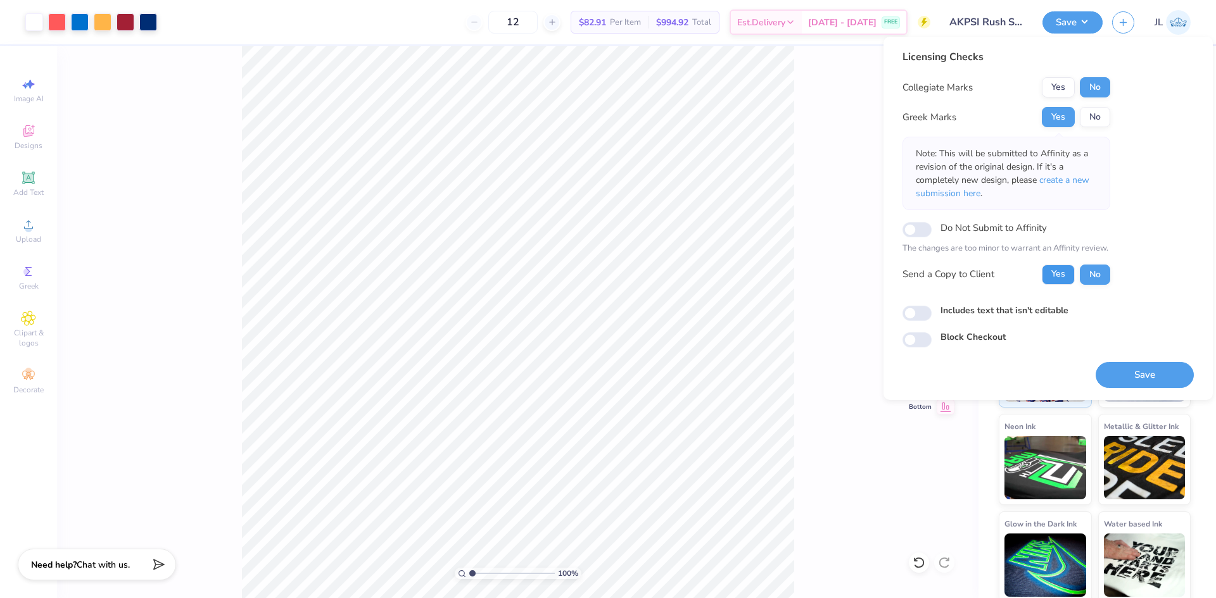
click at [1052, 273] on button "Yes" at bounding box center [1058, 275] width 33 height 20
click at [1116, 368] on button "Save" at bounding box center [1144, 375] width 98 height 26
